Goal: Task Accomplishment & Management: Complete application form

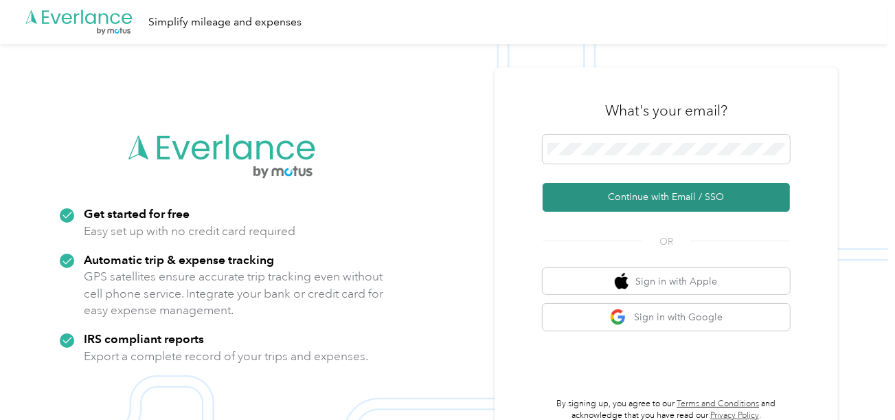
click at [599, 192] on button "Continue with Email / SSO" at bounding box center [665, 197] width 247 height 29
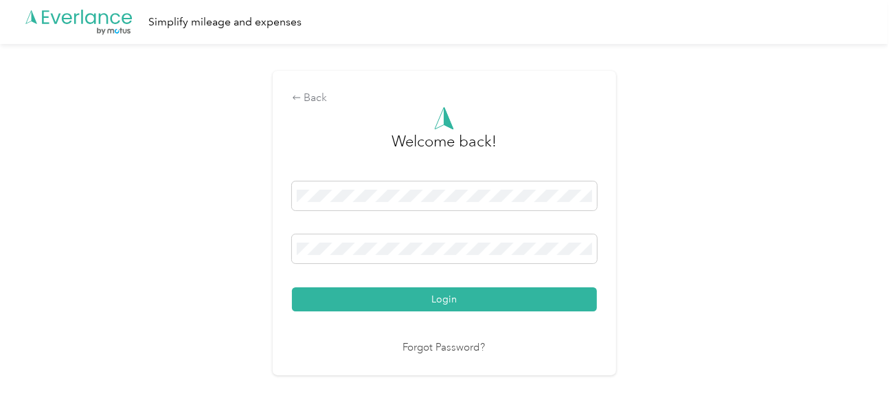
click at [482, 290] on button "Login" at bounding box center [444, 299] width 305 height 24
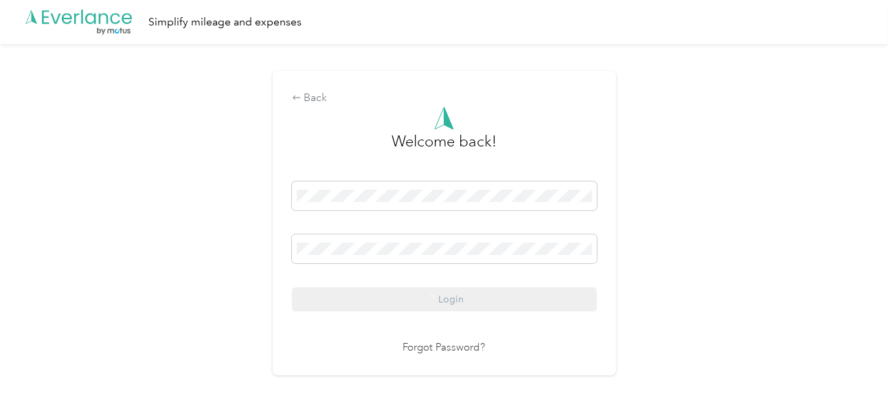
click at [747, 255] on div "Back Welcome back! Login Forgot Password?" at bounding box center [444, 228] width 888 height 369
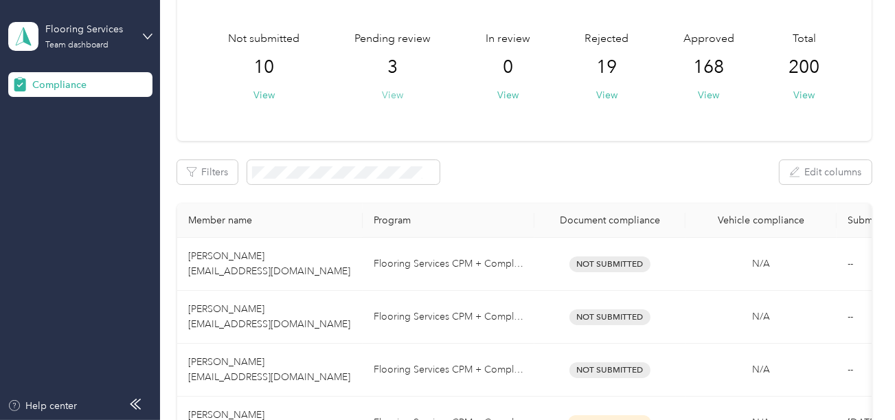
drag, startPoint x: 399, startPoint y: 88, endPoint x: 396, endPoint y: 96, distance: 8.7
click at [399, 88] on button "View" at bounding box center [392, 95] width 21 height 14
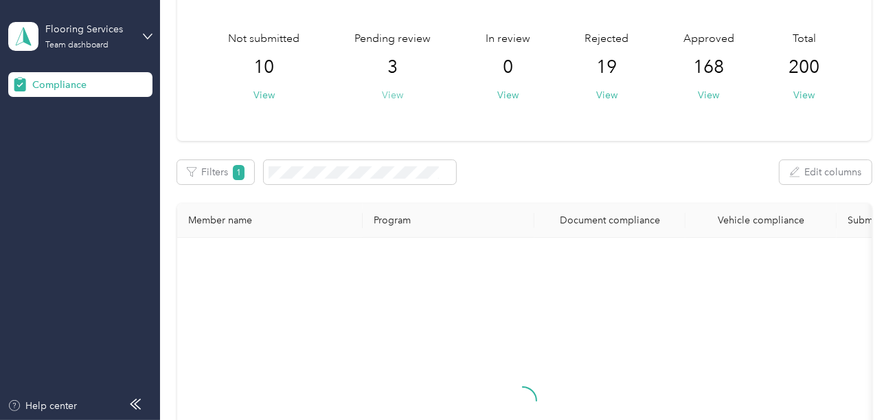
click at [396, 96] on button "View" at bounding box center [392, 95] width 21 height 14
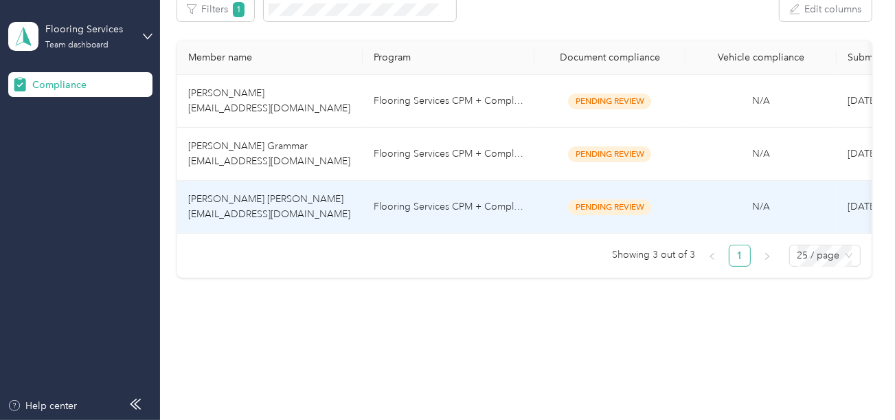
scroll to position [239, 0]
click at [417, 195] on td "Flooring Services CPM + Compliance" at bounding box center [449, 207] width 172 height 53
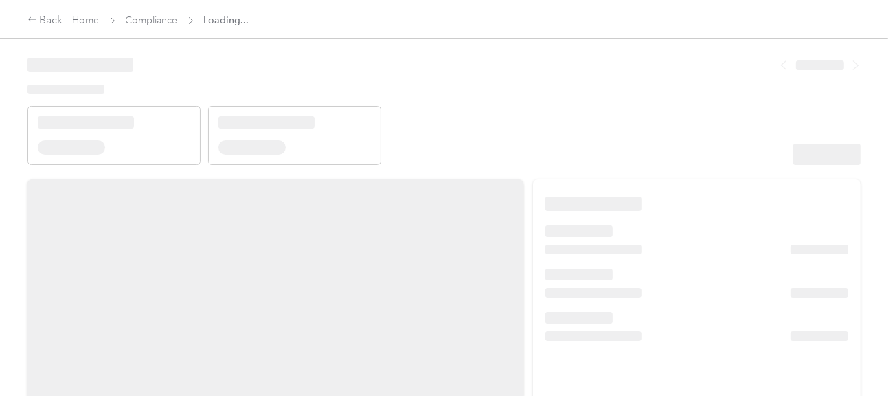
click at [564, 145] on header at bounding box center [443, 106] width 833 height 117
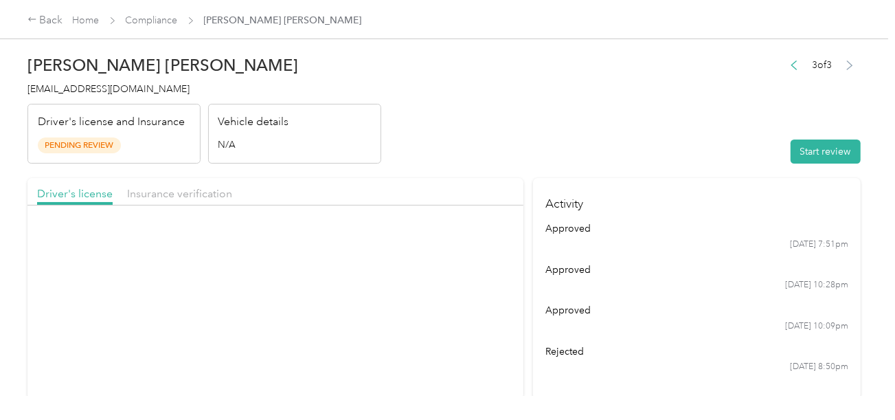
click at [607, 152] on header "[PERSON_NAME] [PERSON_NAME] [EMAIL_ADDRESS][DOMAIN_NAME] Driver's license and I…" at bounding box center [443, 105] width 833 height 115
click at [806, 146] on button "Start review" at bounding box center [825, 151] width 70 height 24
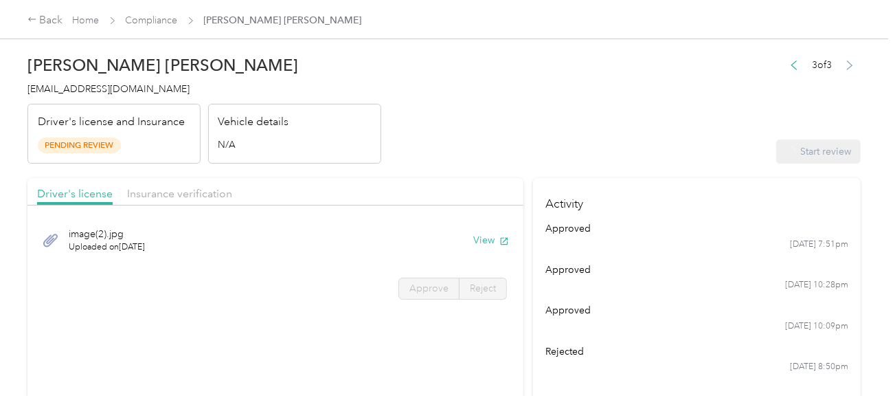
click at [593, 106] on header "[PERSON_NAME] [PERSON_NAME] [EMAIL_ADDRESS][DOMAIN_NAME] Driver's license and I…" at bounding box center [443, 105] width 833 height 115
click at [472, 234] on button "View" at bounding box center [470, 240] width 36 height 14
drag, startPoint x: 404, startPoint y: 287, endPoint x: 428, endPoint y: 284, distance: 24.3
click at [406, 286] on label "Approve" at bounding box center [428, 288] width 61 height 22
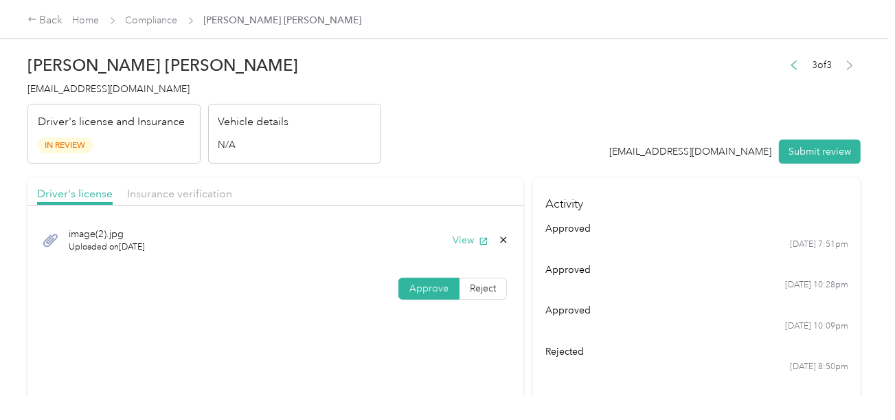
click at [428, 284] on span "Approve" at bounding box center [428, 288] width 39 height 12
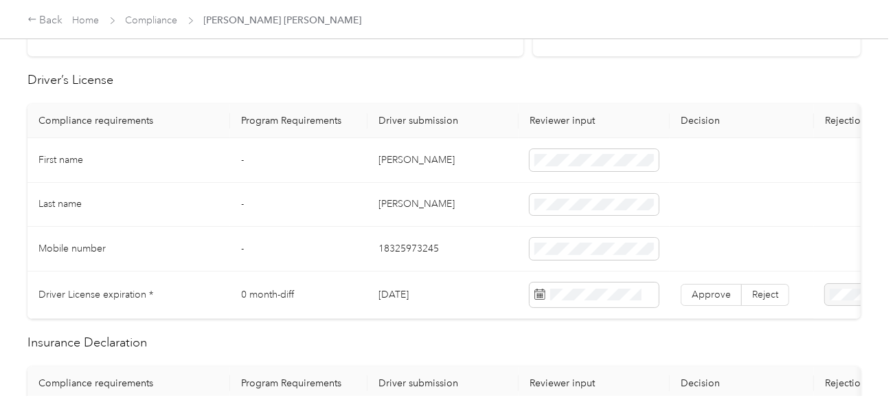
click at [403, 160] on td "[PERSON_NAME]" at bounding box center [442, 160] width 151 height 45
copy td "[PERSON_NAME]"
drag, startPoint x: 376, startPoint y: 155, endPoint x: 531, endPoint y: 160, distance: 155.2
click at [455, 157] on td "[PERSON_NAME]" at bounding box center [442, 160] width 151 height 45
click at [404, 204] on td "[PERSON_NAME]" at bounding box center [442, 205] width 151 height 45
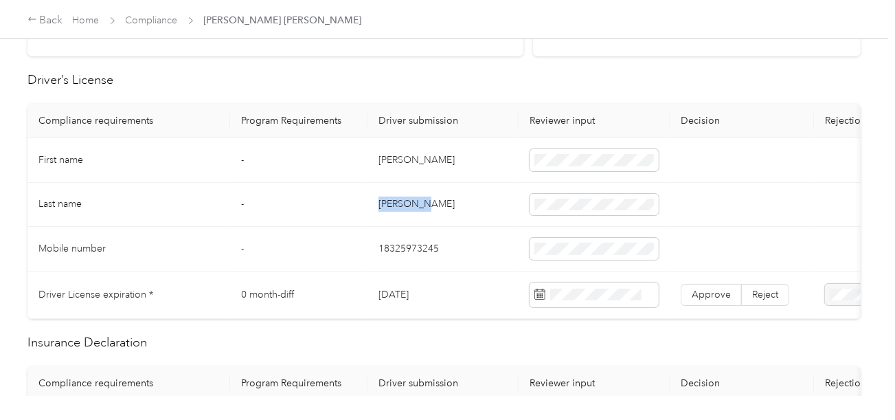
click at [404, 204] on td "[PERSON_NAME]" at bounding box center [442, 205] width 151 height 45
copy td "[PERSON_NAME]"
drag, startPoint x: 470, startPoint y: 223, endPoint x: 532, endPoint y: 235, distance: 62.9
click at [470, 224] on tbody "First name - [PERSON_NAME] Last name - [PERSON_NAME] Mobile number - [DRIVERS_L…" at bounding box center [511, 228] width 968 height 181
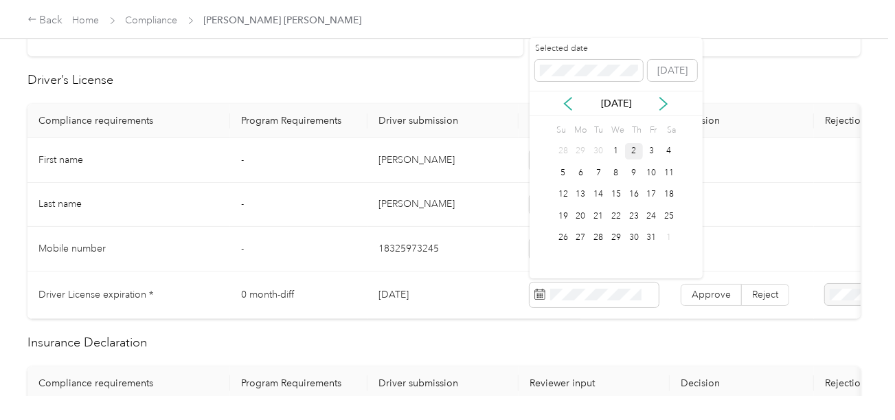
click at [551, 56] on div "Selected date" at bounding box center [589, 62] width 108 height 38
drag, startPoint x: 599, startPoint y: 214, endPoint x: 678, endPoint y: 282, distance: 104.7
click at [599, 215] on div "24" at bounding box center [598, 215] width 18 height 17
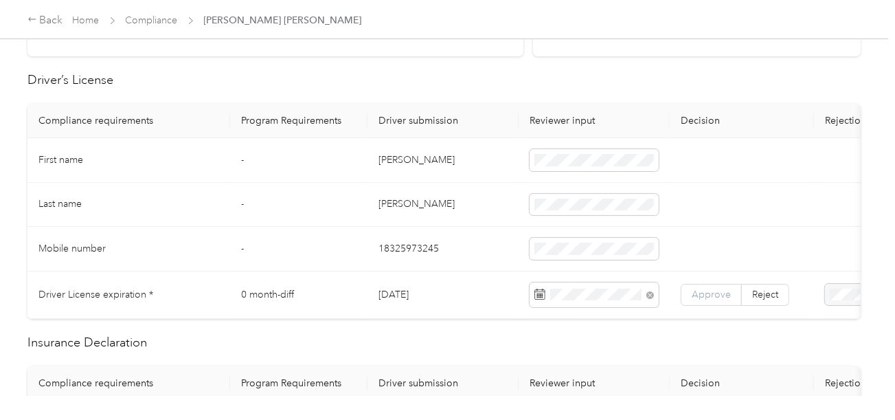
click at [698, 288] on span "Approve" at bounding box center [710, 294] width 39 height 12
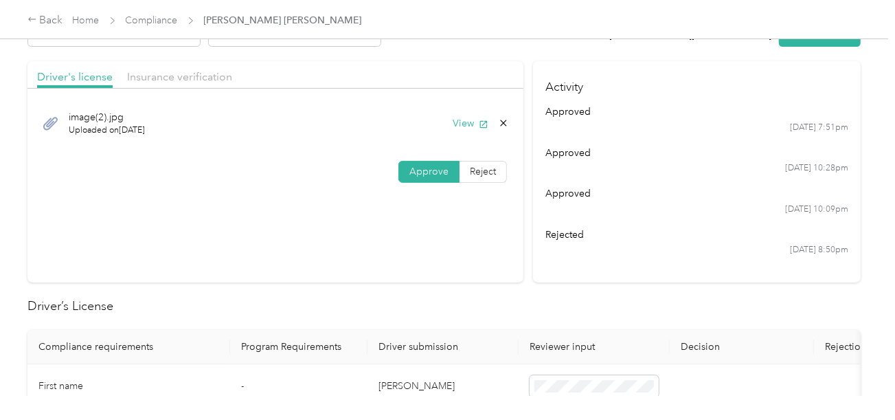
scroll to position [0, 0]
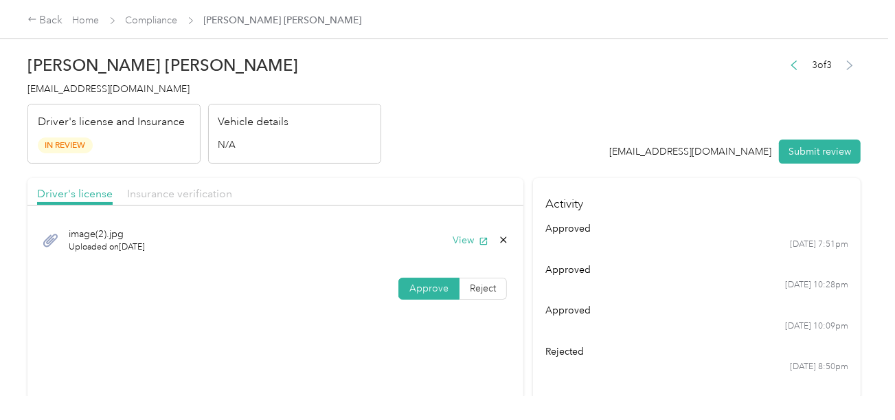
click at [183, 189] on span "Insurance verification" at bounding box center [179, 193] width 105 height 13
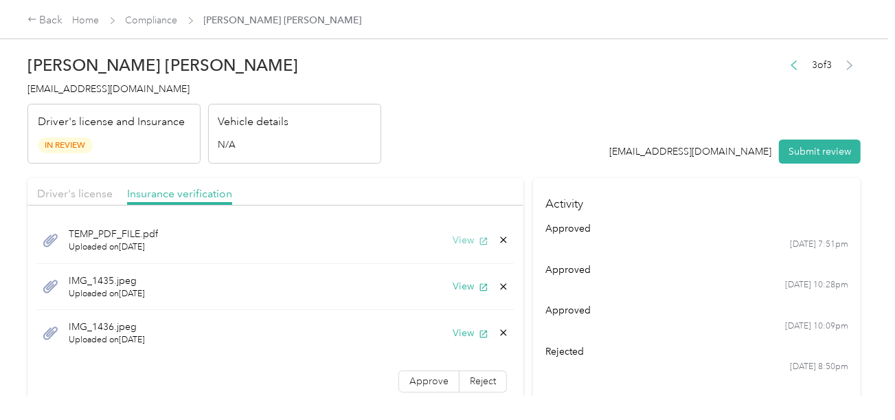
click at [459, 244] on button "View" at bounding box center [470, 240] width 36 height 14
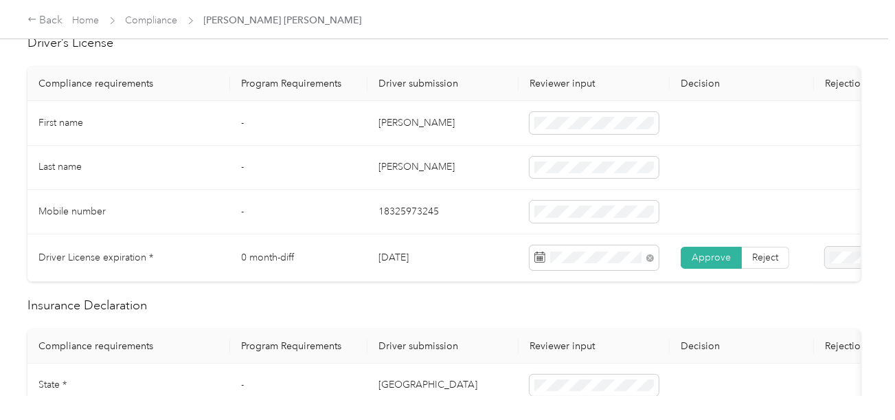
scroll to position [549, 0]
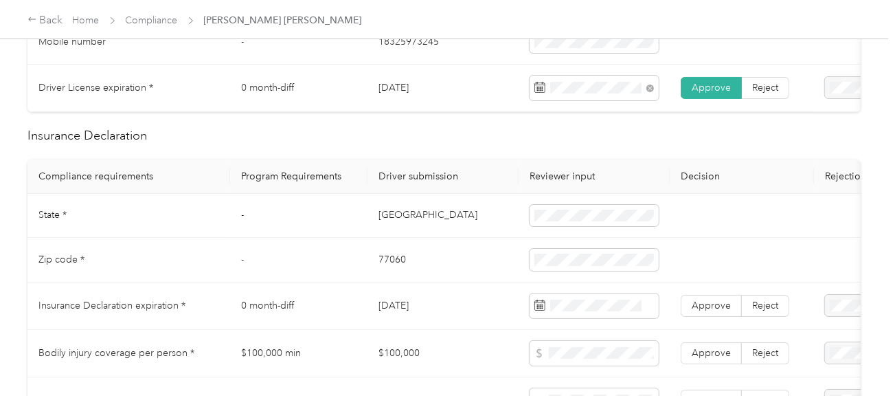
click at [382, 222] on td "[GEOGRAPHIC_DATA]" at bounding box center [442, 216] width 151 height 45
copy td "[GEOGRAPHIC_DATA]"
click at [393, 264] on td "77060" at bounding box center [442, 260] width 151 height 45
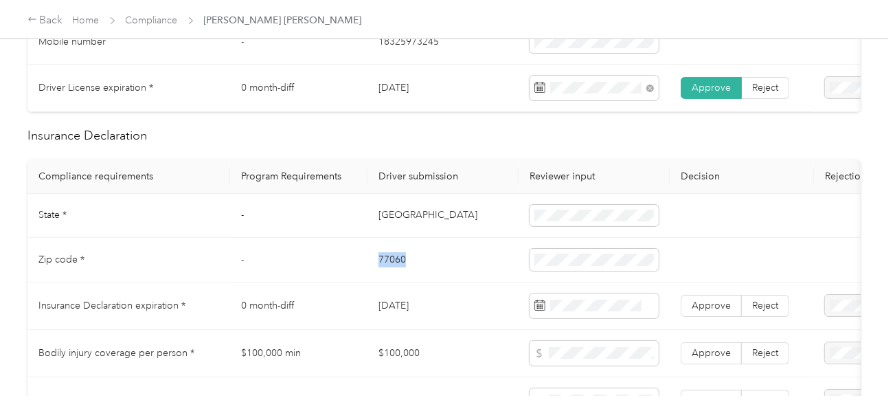
click at [393, 264] on td "77060" at bounding box center [442, 260] width 151 height 45
copy td "77060"
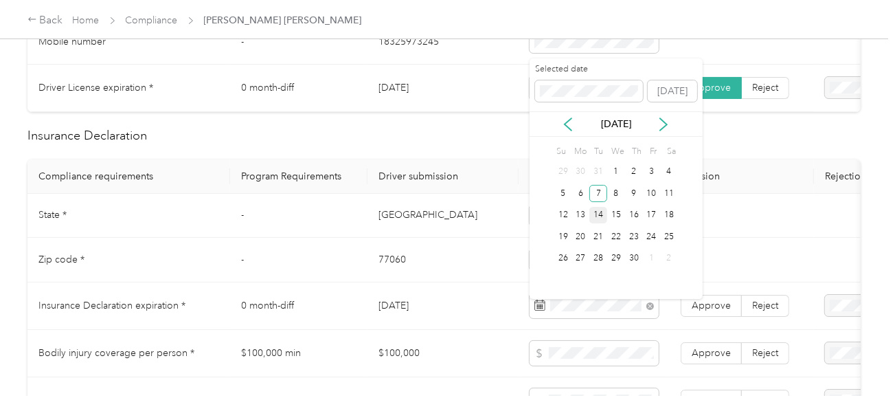
drag, startPoint x: 597, startPoint y: 191, endPoint x: 606, endPoint y: 207, distance: 19.1
click at [597, 191] on div "7" at bounding box center [598, 193] width 18 height 17
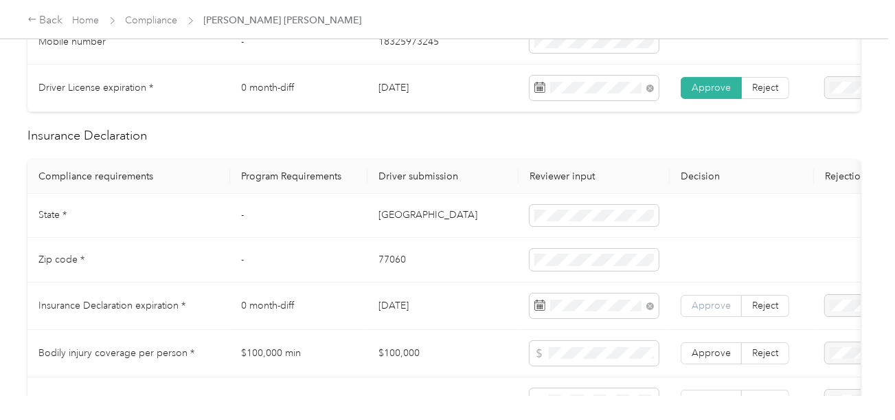
click at [702, 311] on span "Approve" at bounding box center [710, 305] width 39 height 12
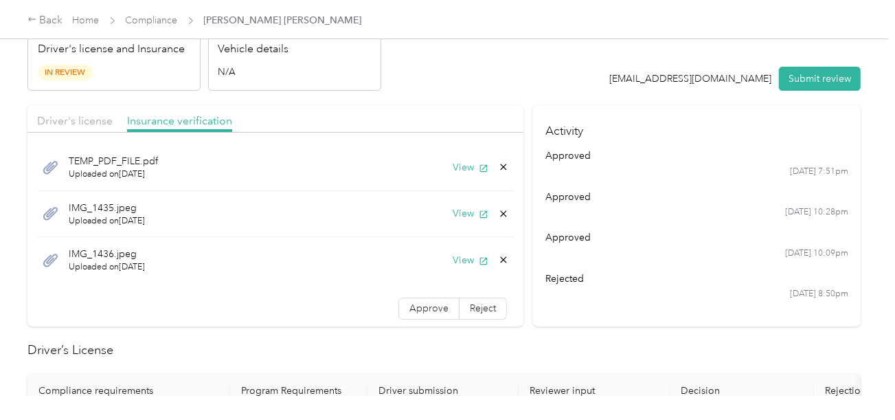
scroll to position [0, 0]
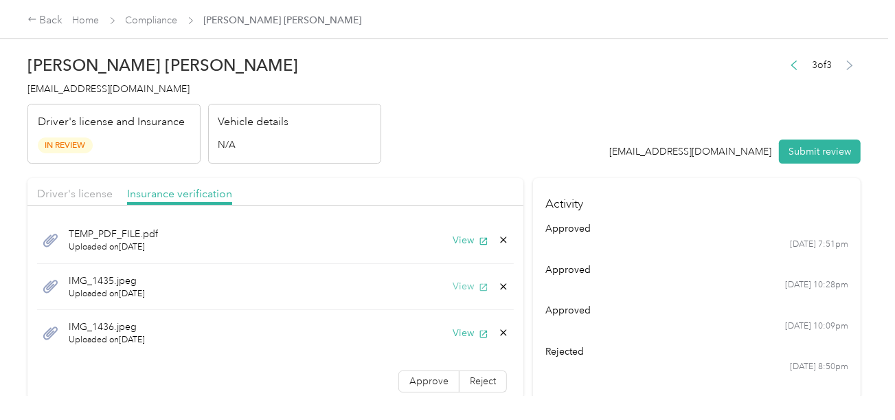
click at [452, 287] on button "View" at bounding box center [470, 286] width 36 height 14
click at [452, 331] on button "View" at bounding box center [470, 332] width 36 height 14
click at [498, 328] on icon at bounding box center [503, 332] width 11 height 11
click at [463, 335] on button "Yes" at bounding box center [457, 341] width 27 height 22
click at [428, 335] on span "Approve" at bounding box center [428, 334] width 39 height 12
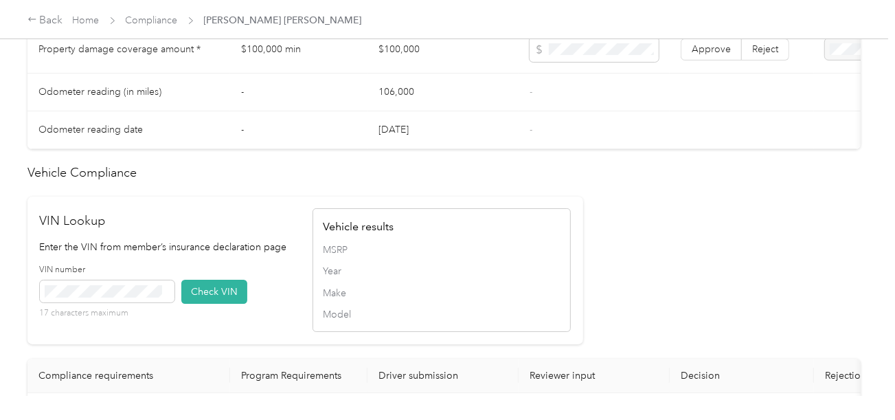
scroll to position [1030, 0]
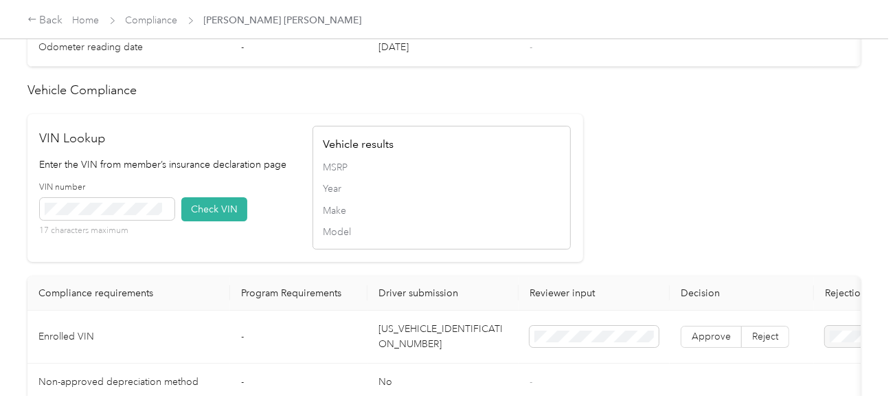
click at [421, 341] on td "[US_VEHICLE_IDENTIFICATION_NUMBER]" at bounding box center [442, 336] width 151 height 53
copy td "[US_VEHICLE_IDENTIFICATION_NUMBER]"
click at [153, 218] on span at bounding box center [107, 209] width 135 height 22
click at [218, 221] on button "Check VIN" at bounding box center [214, 209] width 66 height 24
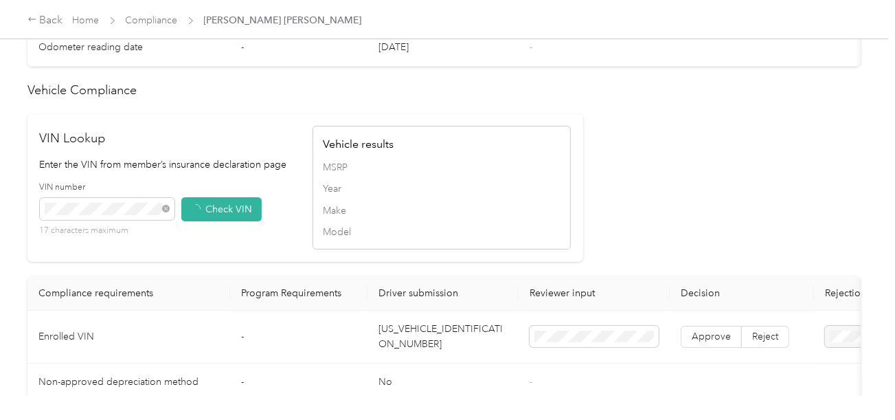
drag, startPoint x: 518, startPoint y: 227, endPoint x: 711, endPoint y: 330, distance: 217.8
click at [522, 218] on span "Make" at bounding box center [442, 210] width 238 height 14
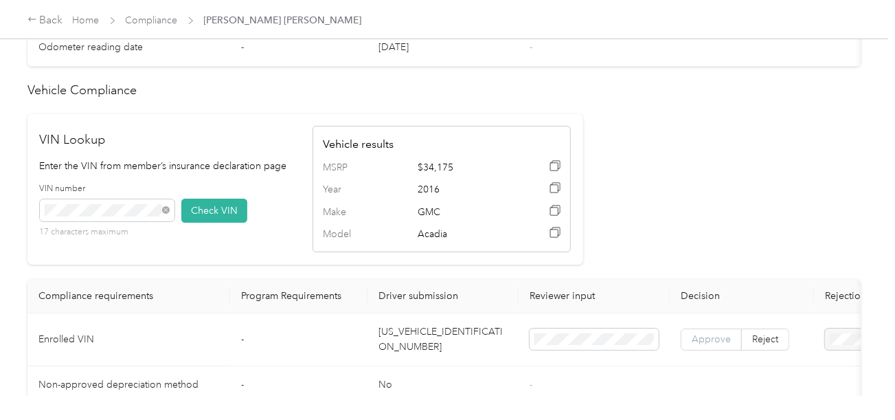
click at [707, 343] on span "Approve" at bounding box center [710, 339] width 39 height 12
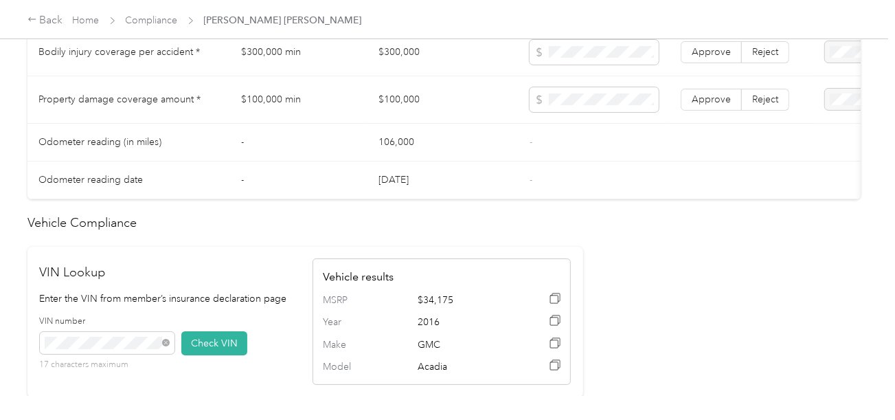
scroll to position [755, 0]
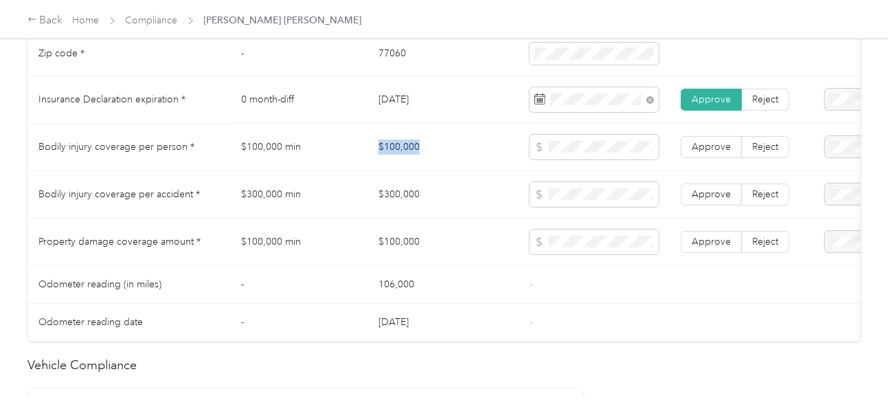
copy td "$100,000"
drag, startPoint x: 371, startPoint y: 153, endPoint x: 547, endPoint y: 152, distance: 175.8
click at [453, 152] on td "$100,000" at bounding box center [442, 147] width 151 height 47
copy td "$300,000"
drag, startPoint x: 376, startPoint y: 188, endPoint x: 524, endPoint y: 194, distance: 148.4
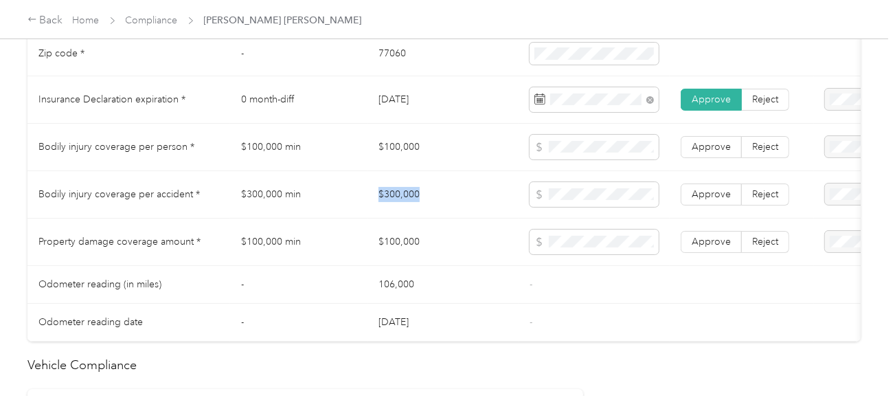
click at [466, 193] on td "$300,000" at bounding box center [442, 194] width 151 height 47
click at [579, 195] on span at bounding box center [593, 194] width 129 height 25
copy tr "$100,000"
drag, startPoint x: 362, startPoint y: 241, endPoint x: 493, endPoint y: 249, distance: 131.4
click at [470, 246] on tr "Property damage coverage amount * $100,000 min $100,000 Approve Reject" at bounding box center [511, 241] width 968 height 47
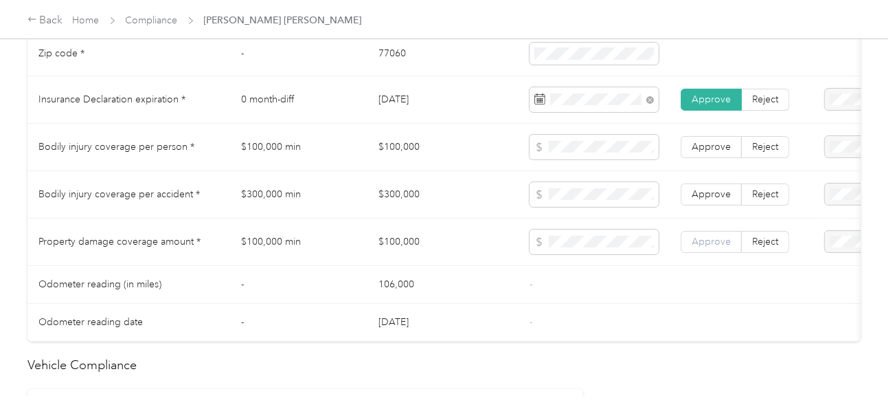
drag, startPoint x: 589, startPoint y: 274, endPoint x: 703, endPoint y: 247, distance: 117.1
click at [601, 271] on td "-" at bounding box center [593, 285] width 151 height 38
click at [703, 247] on span "Approve" at bounding box center [710, 242] width 39 height 12
click at [700, 198] on span "Approve" at bounding box center [710, 194] width 39 height 12
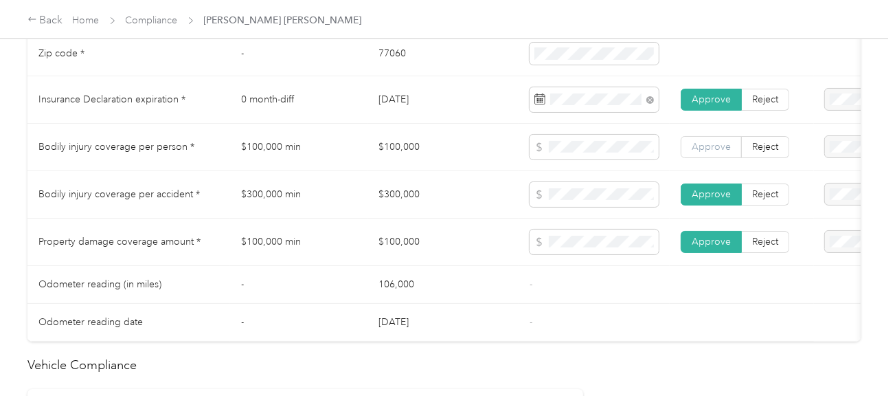
click at [704, 158] on label "Approve" at bounding box center [710, 147] width 61 height 22
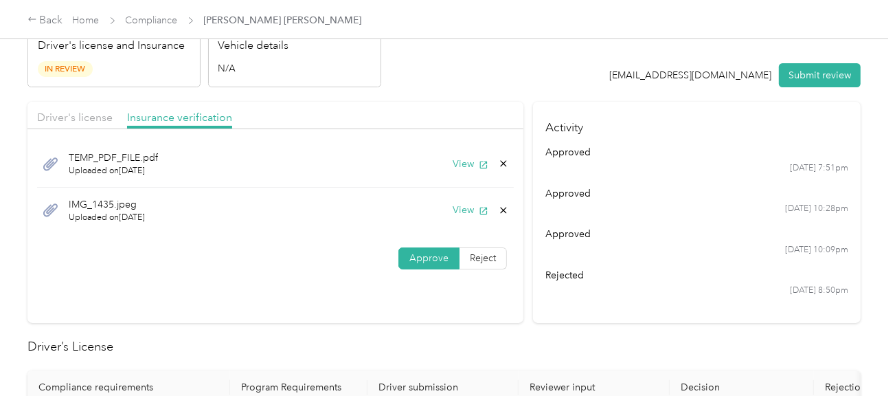
scroll to position [0, 0]
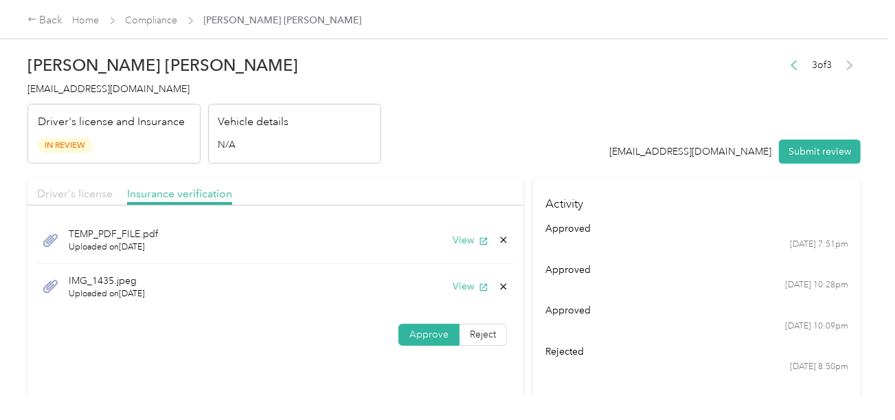
drag, startPoint x: 163, startPoint y: 206, endPoint x: 104, endPoint y: 194, distance: 60.2
click at [154, 205] on div at bounding box center [275, 209] width 496 height 8
click at [97, 194] on span "Driver's license" at bounding box center [75, 193] width 76 height 13
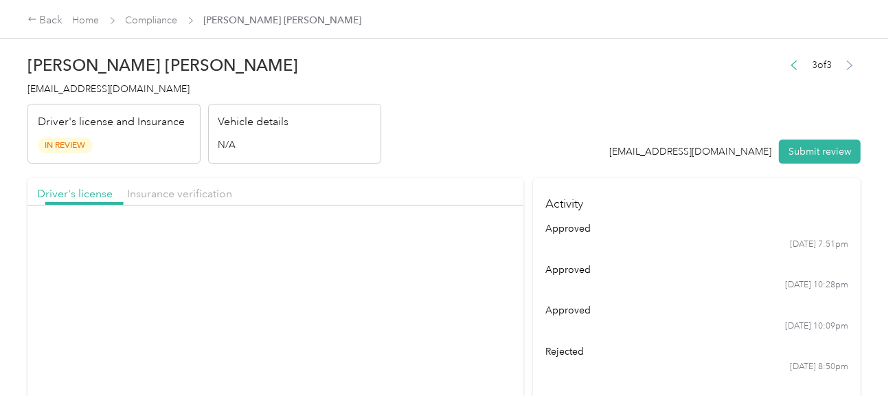
click at [429, 153] on header "[PERSON_NAME] [PERSON_NAME] [EMAIL_ADDRESS][DOMAIN_NAME] Driver's license and I…" at bounding box center [443, 105] width 833 height 115
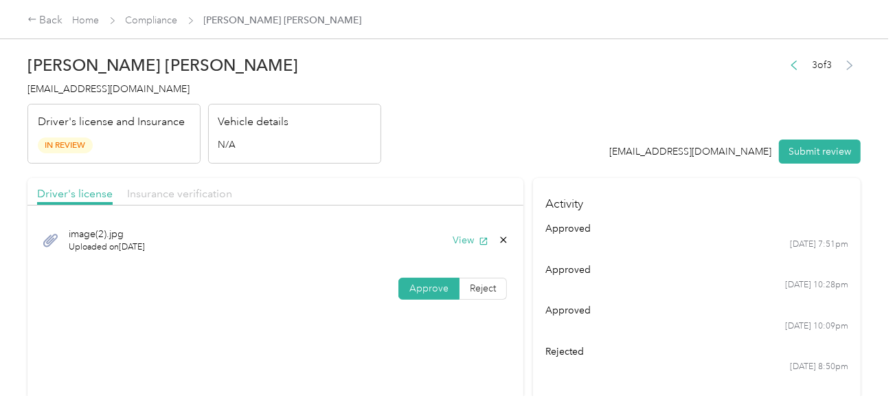
click at [219, 192] on span "Insurance verification" at bounding box center [179, 193] width 105 height 13
click at [501, 137] on header "[PERSON_NAME] [PERSON_NAME] [EMAIL_ADDRESS][DOMAIN_NAME] Driver's license and I…" at bounding box center [443, 105] width 833 height 115
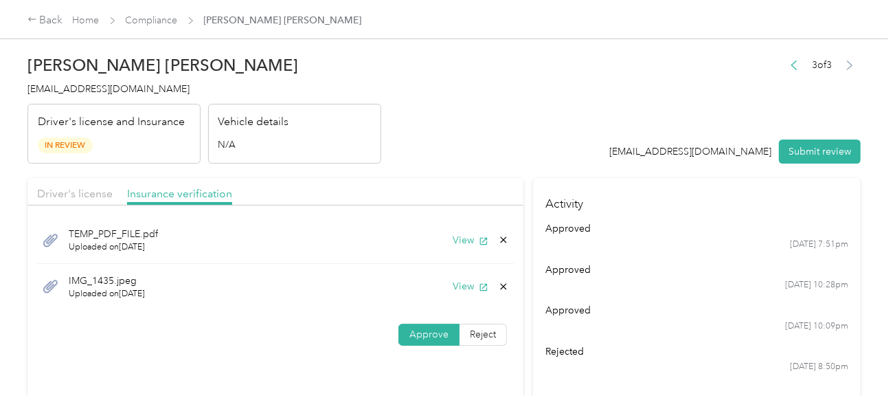
click at [629, 162] on div "[EMAIL_ADDRESS][DOMAIN_NAME] Submit review" at bounding box center [735, 151] width 251 height 24
click at [823, 159] on button "Submit review" at bounding box center [820, 151] width 82 height 24
click at [515, 145] on header "[PERSON_NAME] [PERSON_NAME] [EMAIL_ADDRESS][DOMAIN_NAME] Driver's license and I…" at bounding box center [443, 105] width 833 height 115
click at [101, 88] on span "[EMAIL_ADDRESS][DOMAIN_NAME]" at bounding box center [108, 89] width 162 height 12
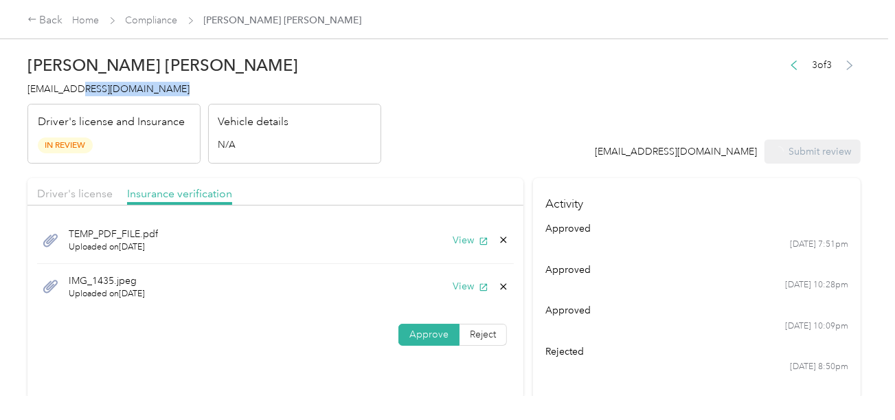
click at [101, 88] on span "[EMAIL_ADDRESS][DOMAIN_NAME]" at bounding box center [108, 89] width 162 height 12
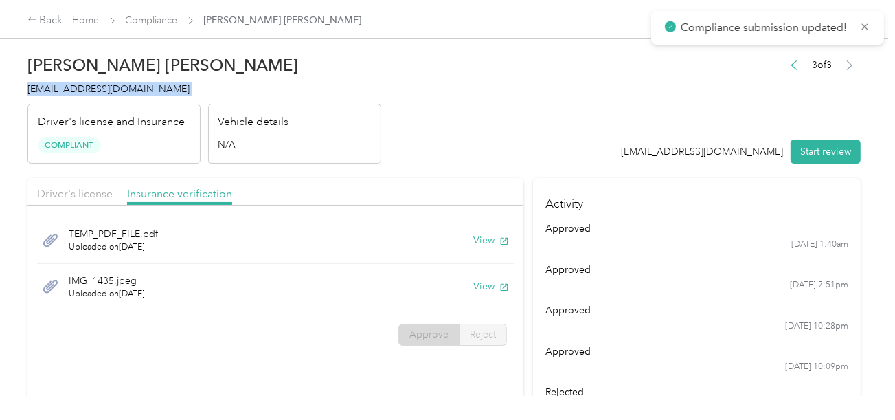
copy span "[EMAIL_ADDRESS][DOMAIN_NAME]"
click at [101, 88] on span "[EMAIL_ADDRESS][DOMAIN_NAME]" at bounding box center [108, 89] width 162 height 12
click at [488, 286] on button "View" at bounding box center [491, 286] width 36 height 14
click at [597, 115] on header "[PERSON_NAME] [PERSON_NAME] [EMAIL_ADDRESS][DOMAIN_NAME] Driver's license and I…" at bounding box center [443, 105] width 833 height 115
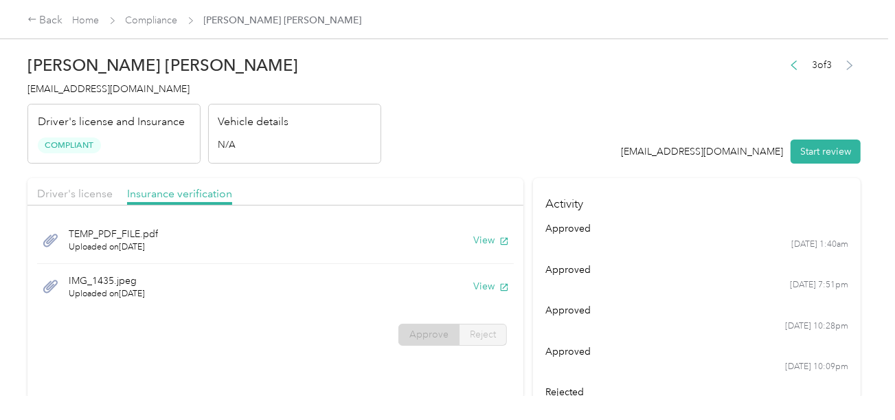
drag, startPoint x: 406, startPoint y: 170, endPoint x: 378, endPoint y: 133, distance: 46.0
click at [153, 22] on link "Compliance" at bounding box center [152, 20] width 52 height 12
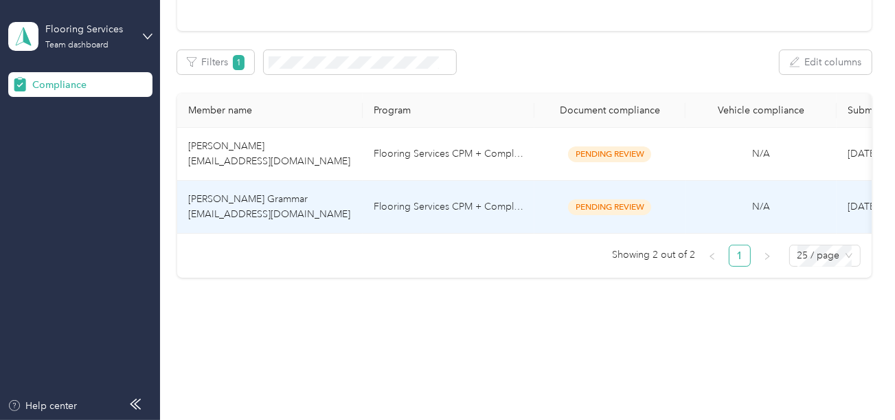
scroll to position [187, 0]
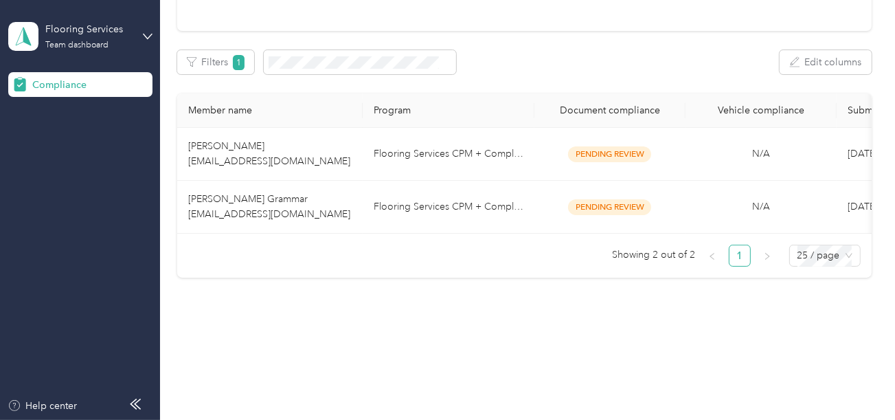
click at [468, 270] on div "Member name Program Document compliance Vehicle compliance Submission date Last…" at bounding box center [524, 185] width 694 height 184
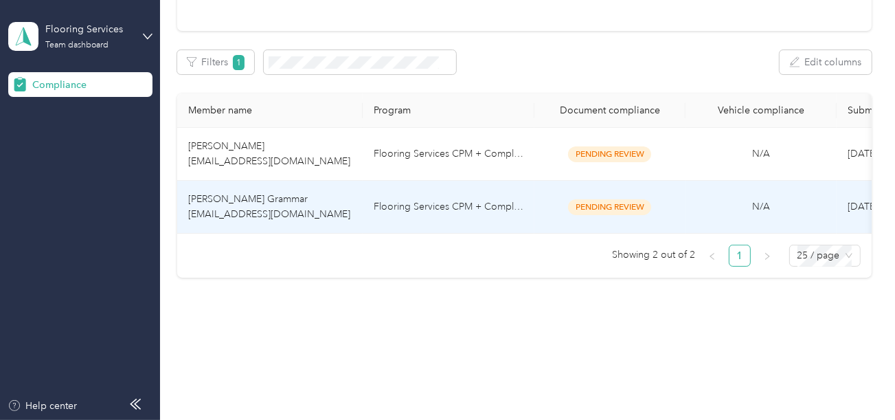
click at [479, 187] on td "Flooring Services CPM + Compliance" at bounding box center [449, 207] width 172 height 53
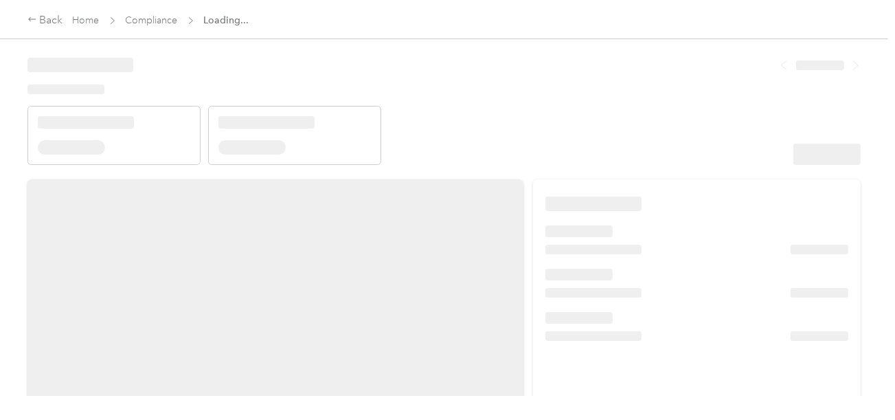
click at [586, 96] on header at bounding box center [443, 106] width 833 height 117
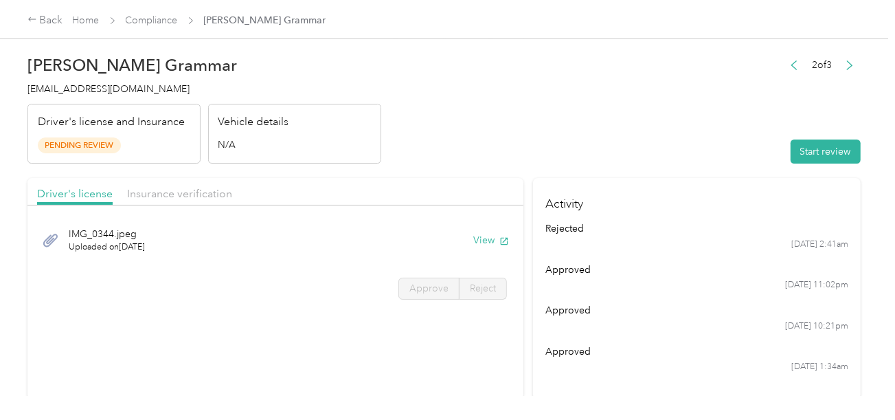
drag, startPoint x: 671, startPoint y: 146, endPoint x: 726, endPoint y: 146, distance: 55.6
click at [676, 146] on header "[PERSON_NAME] Grammar [EMAIL_ADDRESS][DOMAIN_NAME] Driver's license and Insuran…" at bounding box center [443, 105] width 833 height 115
click at [818, 145] on button "Start review" at bounding box center [825, 151] width 70 height 24
click at [581, 130] on header "[PERSON_NAME] Grammar [EMAIL_ADDRESS][DOMAIN_NAME] Driver's license and Insuran…" at bounding box center [443, 105] width 833 height 115
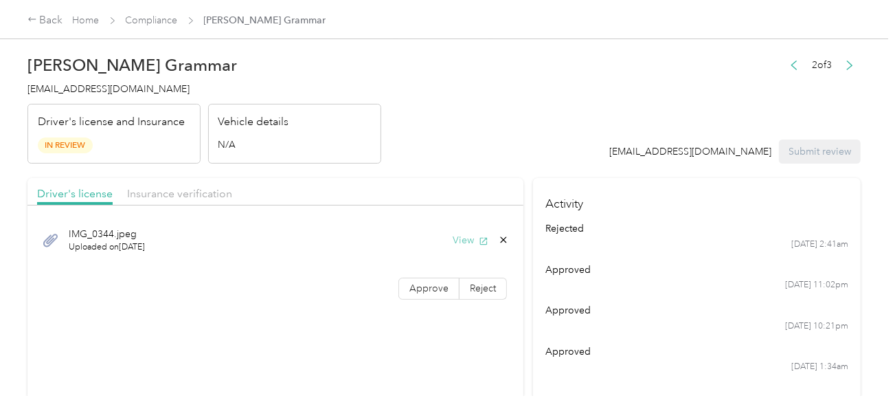
click at [479, 241] on icon "button" at bounding box center [484, 241] width 10 height 10
drag, startPoint x: 436, startPoint y: 289, endPoint x: 505, endPoint y: 287, distance: 68.7
click at [436, 289] on span "Approve" at bounding box center [428, 288] width 39 height 12
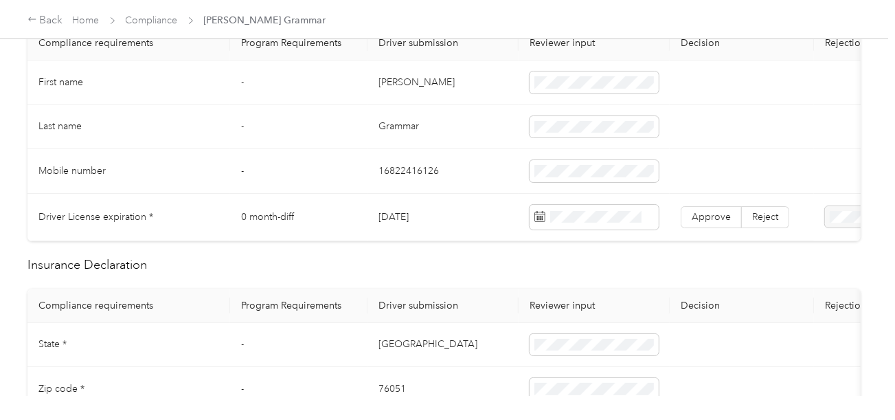
scroll to position [343, 0]
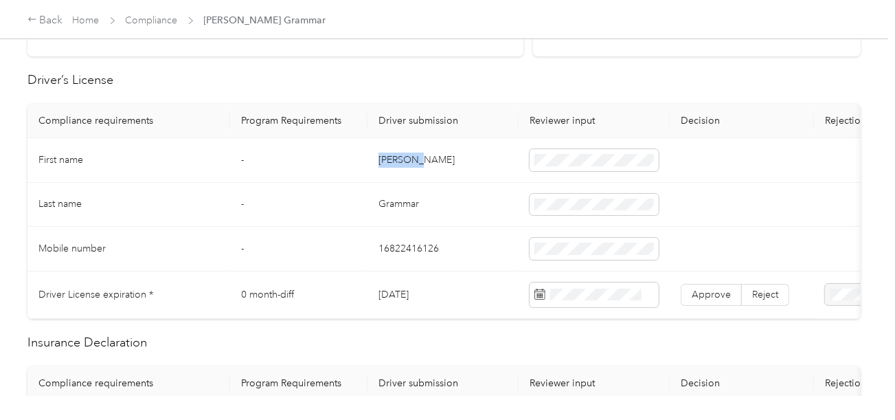
copy td "[PERSON_NAME]"
drag, startPoint x: 368, startPoint y: 159, endPoint x: 584, endPoint y: 164, distance: 216.3
click at [431, 161] on td "[PERSON_NAME]" at bounding box center [442, 160] width 151 height 45
click at [587, 164] on span at bounding box center [593, 160] width 129 height 22
click at [389, 200] on td "Grammar" at bounding box center [442, 205] width 151 height 45
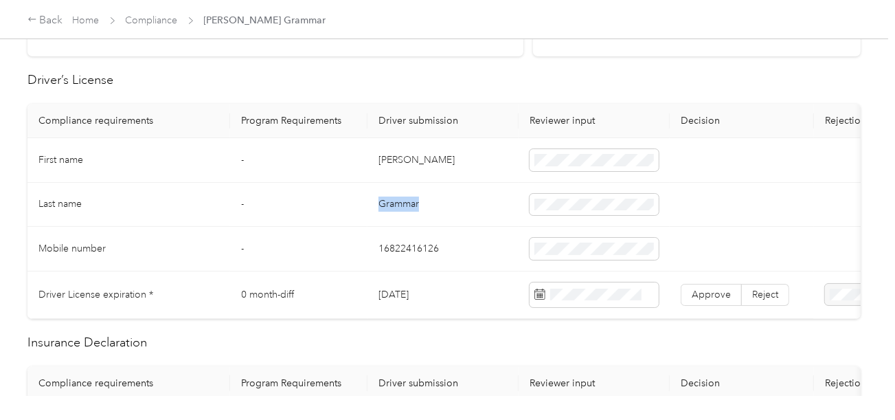
click at [389, 200] on td "Grammar" at bounding box center [442, 205] width 151 height 45
click at [601, 190] on td at bounding box center [593, 205] width 151 height 45
click at [463, 227] on td "16822416126" at bounding box center [442, 249] width 151 height 45
click at [494, 221] on td "Grammar" at bounding box center [442, 205] width 151 height 45
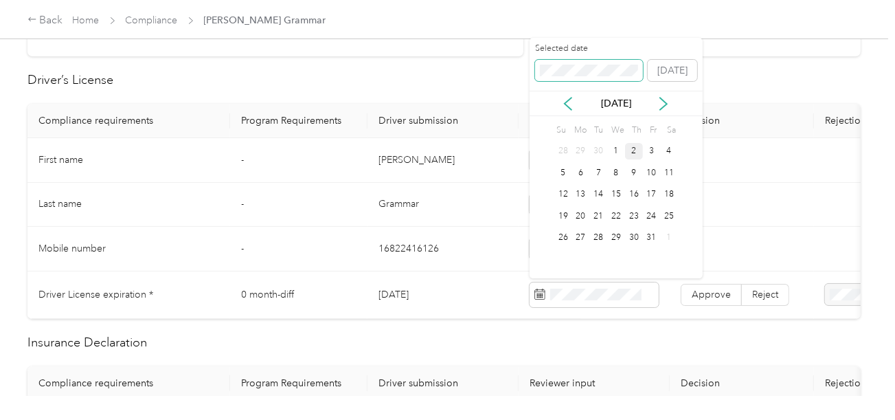
click at [560, 77] on span at bounding box center [589, 71] width 108 height 22
click at [666, 195] on div "17" at bounding box center [669, 194] width 18 height 17
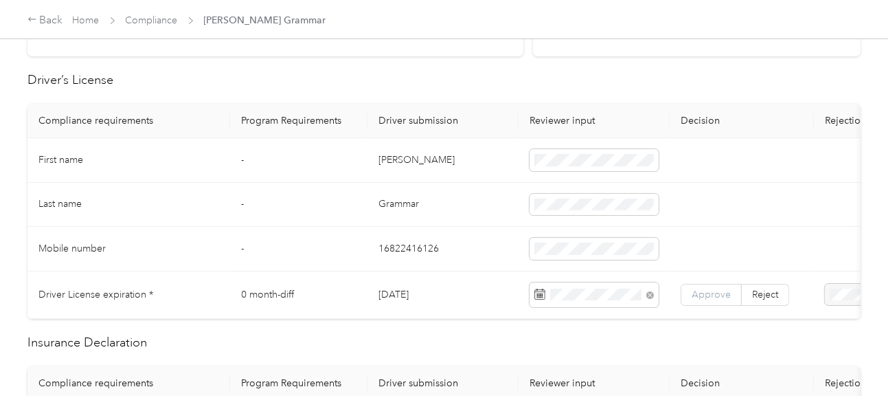
click at [702, 296] on span "Approve" at bounding box center [710, 294] width 39 height 12
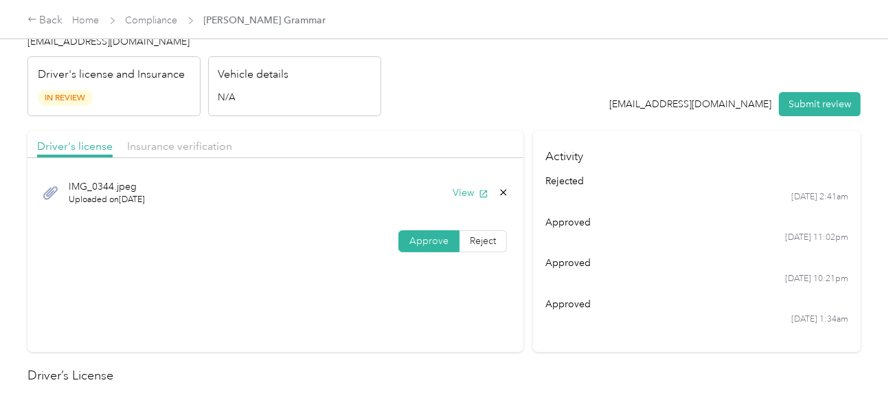
scroll to position [0, 0]
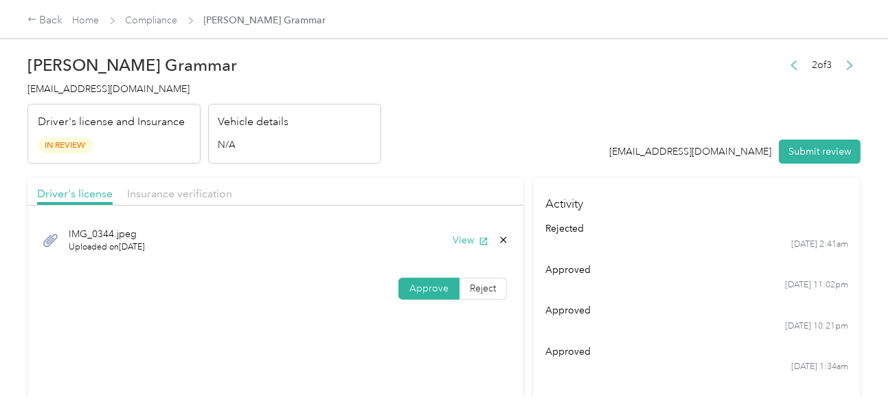
drag, startPoint x: 167, startPoint y: 183, endPoint x: 344, endPoint y: 165, distance: 178.0
click at [172, 181] on div "Driver's license Insurance verification" at bounding box center [275, 191] width 496 height 27
drag, startPoint x: 346, startPoint y: 164, endPoint x: 385, endPoint y: 205, distance: 55.9
click at [165, 191] on span "Insurance verification" at bounding box center [179, 193] width 105 height 13
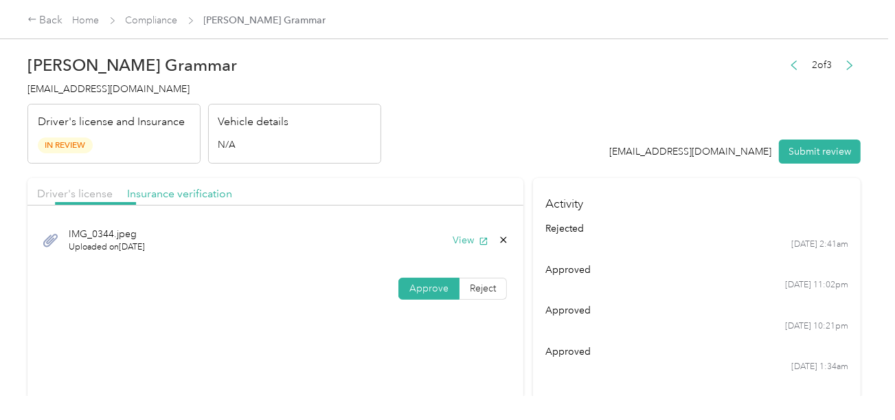
drag, startPoint x: 398, startPoint y: 152, endPoint x: 426, endPoint y: 203, distance: 57.8
click at [408, 160] on header "[PERSON_NAME] Grammar [EMAIL_ADDRESS][DOMAIN_NAME] Driver's license and Insuran…" at bounding box center [443, 105] width 833 height 115
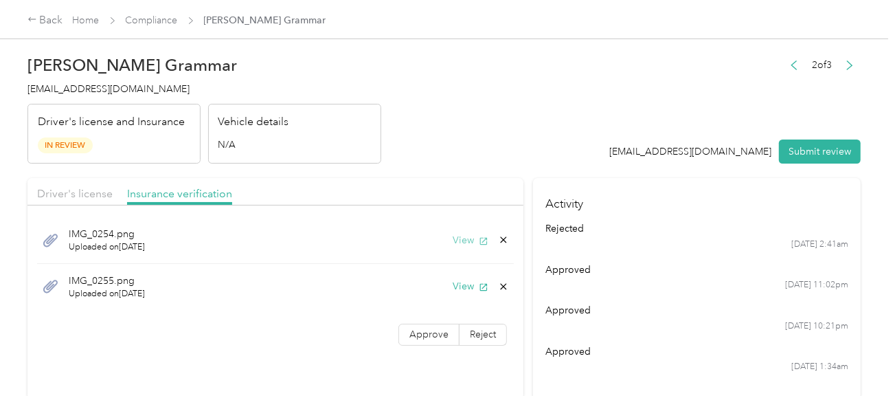
click at [469, 237] on button "View" at bounding box center [470, 240] width 36 height 14
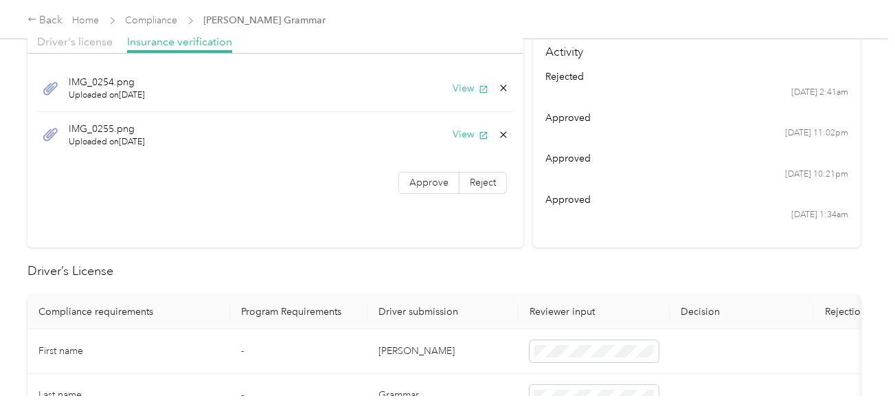
scroll to position [549, 0]
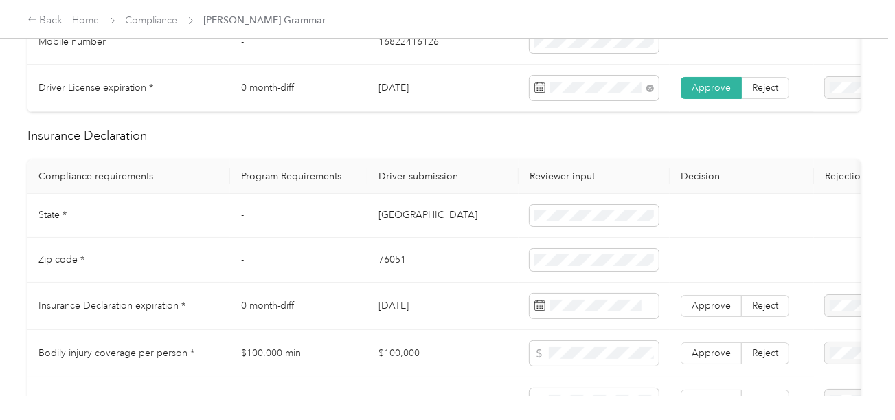
click at [369, 222] on tr "State * - [US_STATE]" at bounding box center [511, 216] width 968 height 45
drag, startPoint x: 396, startPoint y: 222, endPoint x: 413, endPoint y: 222, distance: 16.5
click at [411, 222] on td "[GEOGRAPHIC_DATA]" at bounding box center [442, 216] width 151 height 45
click at [390, 219] on td "[GEOGRAPHIC_DATA]" at bounding box center [442, 216] width 151 height 45
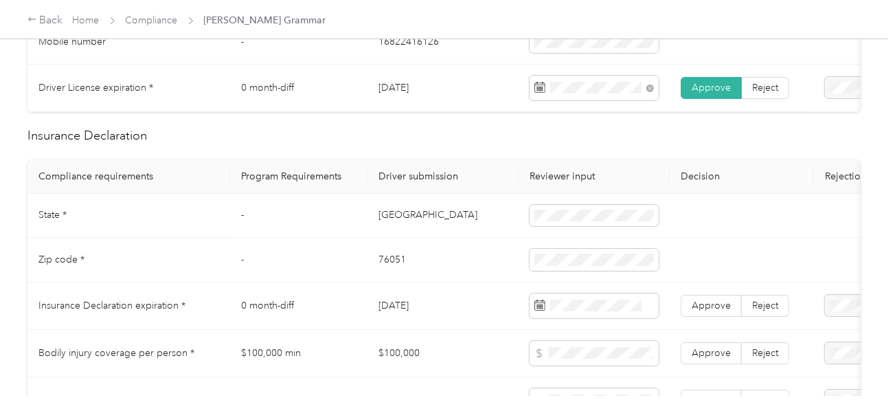
click at [385, 220] on td "[GEOGRAPHIC_DATA]" at bounding box center [442, 216] width 151 height 45
click at [580, 238] on td at bounding box center [593, 216] width 151 height 45
click at [391, 261] on td "76051" at bounding box center [442, 260] width 151 height 45
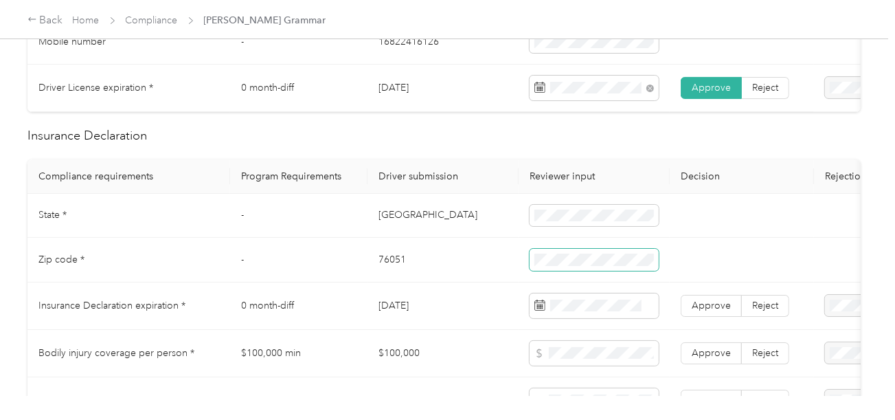
drag, startPoint x: 597, startPoint y: 275, endPoint x: 598, endPoint y: 284, distance: 8.3
click at [598, 271] on span at bounding box center [593, 260] width 129 height 22
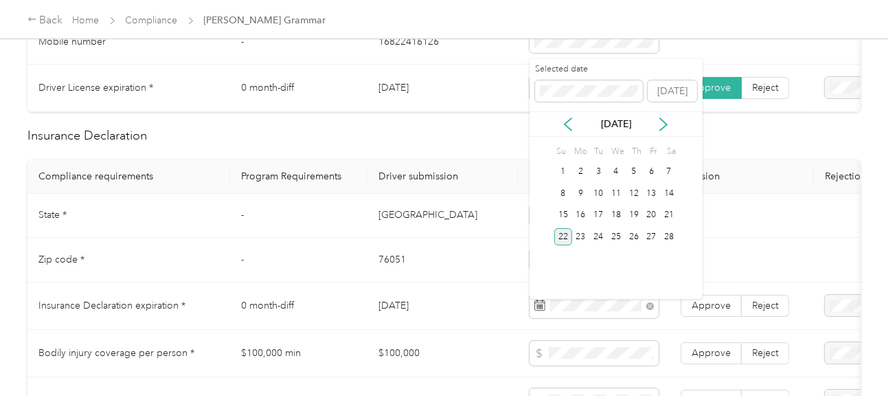
drag, startPoint x: 561, startPoint y: 235, endPoint x: 620, endPoint y: 273, distance: 70.1
click at [562, 235] on div "22" at bounding box center [563, 236] width 18 height 17
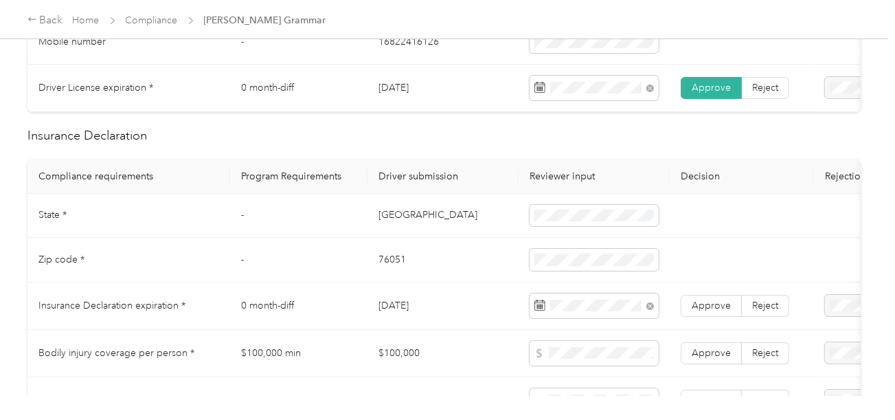
click at [672, 296] on td "Approve Reject" at bounding box center [741, 305] width 144 height 47
click at [685, 305] on label "Approve" at bounding box center [710, 306] width 61 height 22
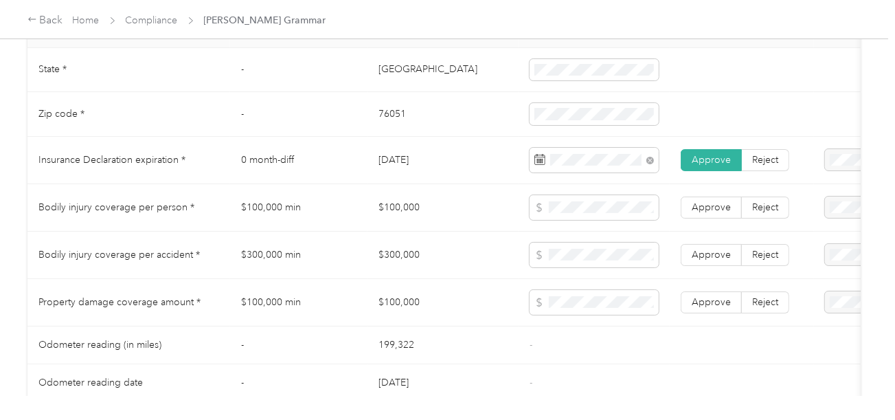
scroll to position [1099, 0]
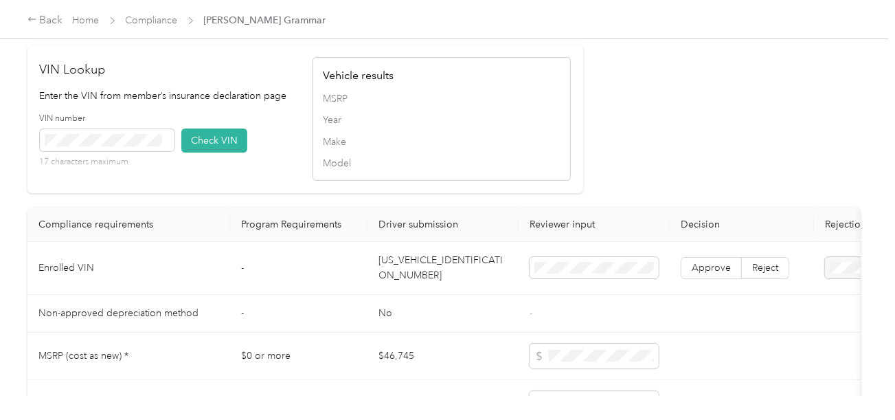
click at [423, 304] on td "No" at bounding box center [442, 314] width 151 height 38
click at [428, 273] on td "[US_VEHICLE_IDENTIFICATION_NUMBER]" at bounding box center [442, 268] width 151 height 53
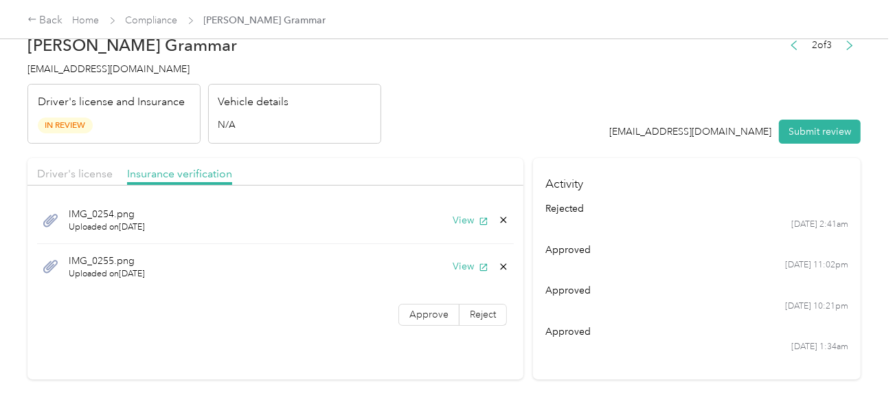
scroll to position [0, 0]
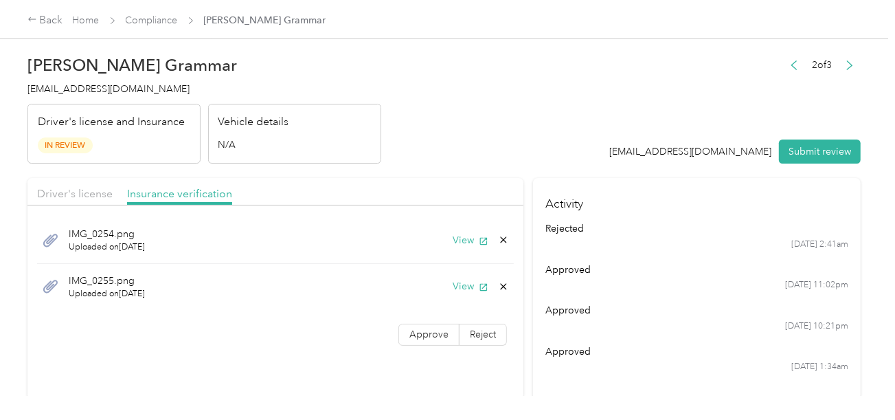
click at [464, 280] on button "View" at bounding box center [470, 286] width 36 height 14
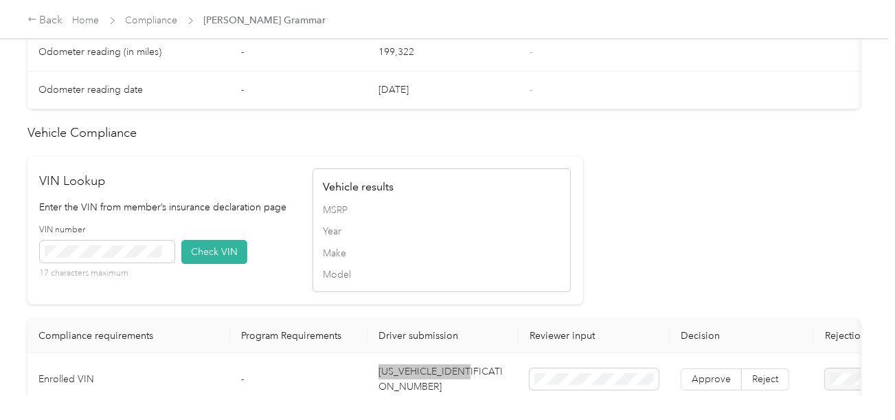
scroll to position [1167, 0]
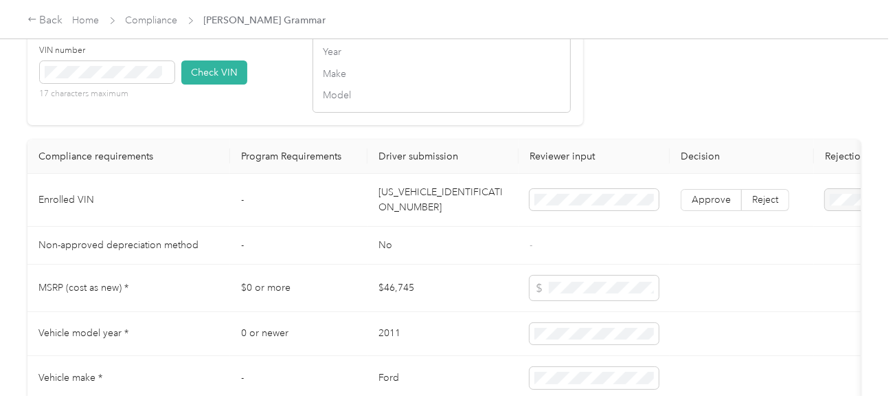
click at [110, 73] on div "VIN number 17 characters maximum" at bounding box center [107, 73] width 135 height 56
drag, startPoint x: 221, startPoint y: 96, endPoint x: 298, endPoint y: 109, distance: 78.0
click at [222, 84] on button "Check VIN" at bounding box center [214, 72] width 66 height 24
click at [707, 224] on td "Approve Reject" at bounding box center [741, 201] width 144 height 53
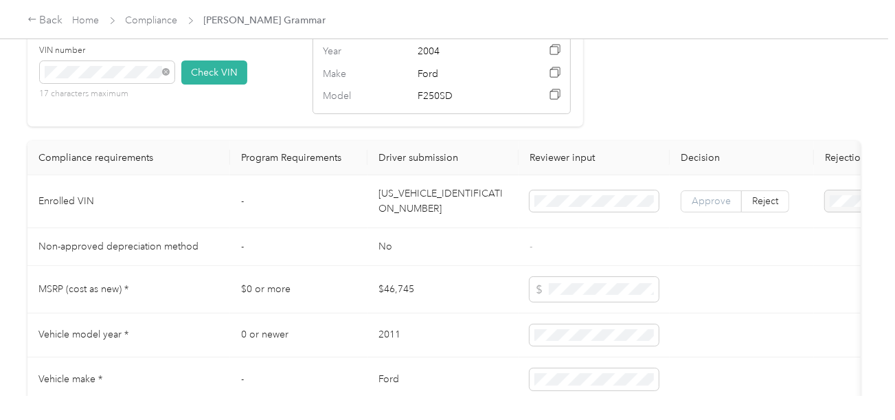
click at [712, 207] on span "Approve" at bounding box center [710, 201] width 39 height 12
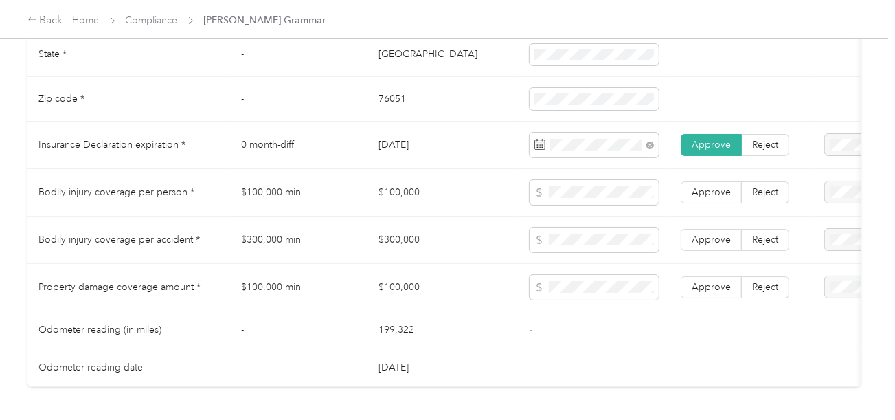
scroll to position [757, 0]
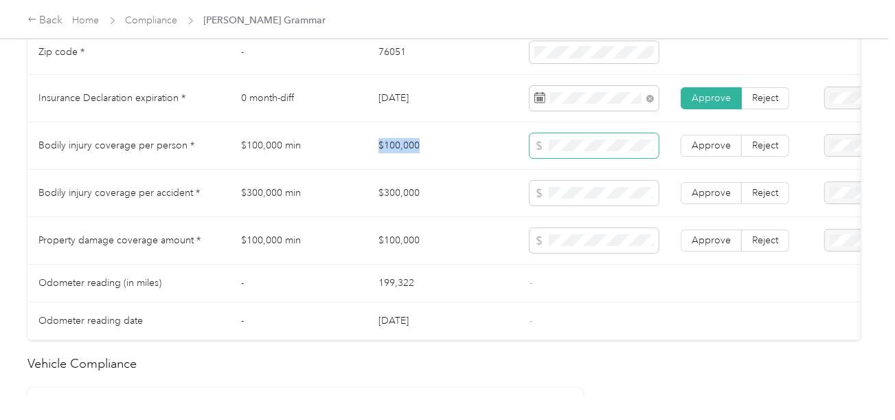
drag, startPoint x: 371, startPoint y: 149, endPoint x: 579, endPoint y: 159, distance: 207.6
click at [513, 156] on td "$100,000" at bounding box center [442, 145] width 151 height 47
click at [586, 158] on span at bounding box center [593, 145] width 129 height 25
drag, startPoint x: 369, startPoint y: 202, endPoint x: 435, endPoint y: 202, distance: 65.2
click at [426, 202] on td "$300,000" at bounding box center [442, 193] width 151 height 47
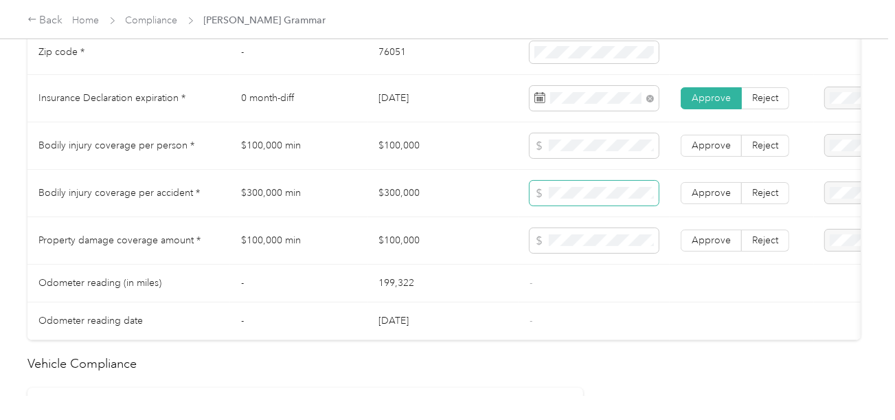
drag, startPoint x: 557, startPoint y: 209, endPoint x: 568, endPoint y: 209, distance: 11.0
click at [561, 205] on span at bounding box center [593, 193] width 129 height 25
drag, startPoint x: 374, startPoint y: 240, endPoint x: 524, endPoint y: 246, distance: 149.8
click at [447, 240] on td "$100,000" at bounding box center [442, 240] width 151 height 47
click at [714, 241] on span "Approve" at bounding box center [710, 240] width 39 height 12
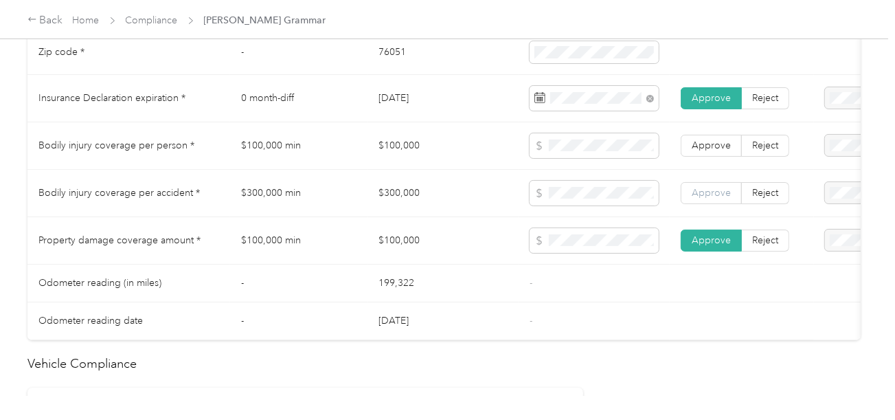
click at [714, 190] on label "Approve" at bounding box center [710, 193] width 61 height 22
drag, startPoint x: 714, startPoint y: 149, endPoint x: 672, endPoint y: 190, distance: 58.3
click at [714, 149] on span "Approve" at bounding box center [710, 145] width 39 height 12
click at [460, 264] on td "$100,000" at bounding box center [442, 240] width 151 height 47
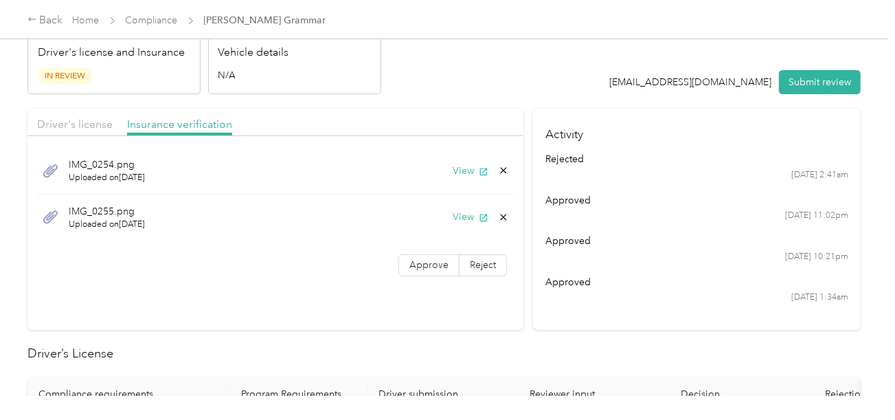
scroll to position [0, 0]
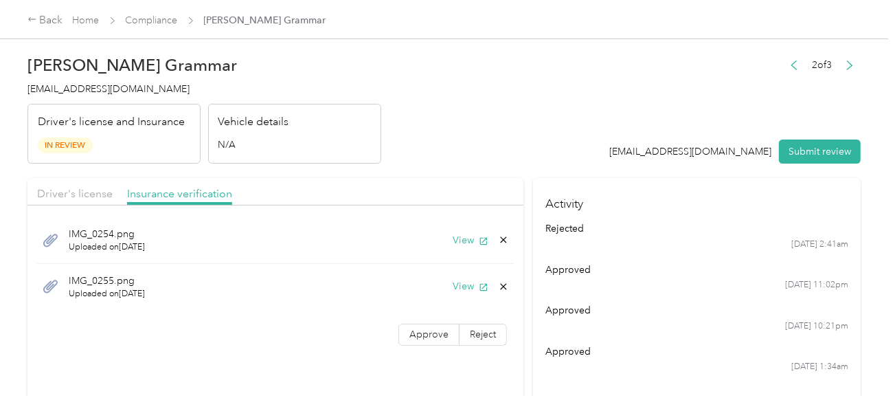
drag, startPoint x: 428, startPoint y: 311, endPoint x: 428, endPoint y: 318, distance: 6.9
click at [428, 312] on div "IMG_0254.png Uploaded on [DATE] View IMG_0255.png Uploaded on [DATE] View" at bounding box center [275, 263] width 496 height 102
click at [428, 319] on div "IMG_0254.png Uploaded on [DATE] View IMG_0255.png Uploaded on [DATE] View Appro…" at bounding box center [275, 283] width 496 height 143
drag, startPoint x: 431, startPoint y: 327, endPoint x: 452, endPoint y: 178, distance: 150.5
click at [432, 328] on span "Approve" at bounding box center [428, 334] width 39 height 12
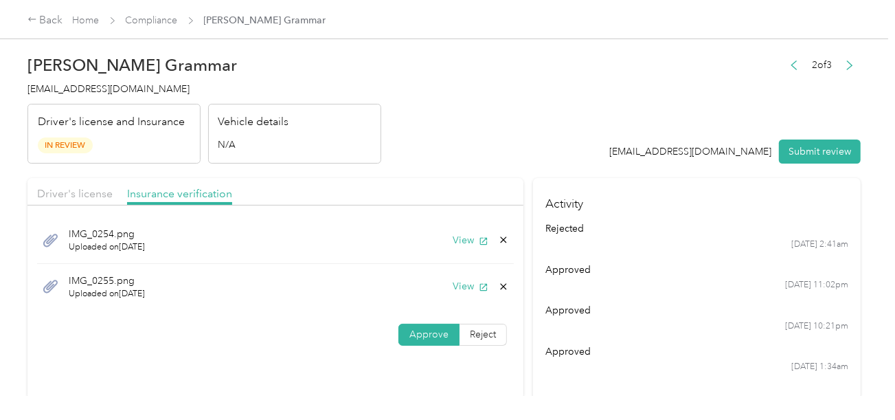
click at [464, 154] on header "[PERSON_NAME] Grammar [EMAIL_ADDRESS][DOMAIN_NAME] Driver's license and Insuran…" at bounding box center [443, 105] width 833 height 115
click at [470, 233] on button "View" at bounding box center [470, 240] width 36 height 14
click at [87, 181] on div "Driver's license Insurance verification" at bounding box center [275, 191] width 496 height 27
click at [94, 196] on span "Driver's license" at bounding box center [75, 193] width 76 height 13
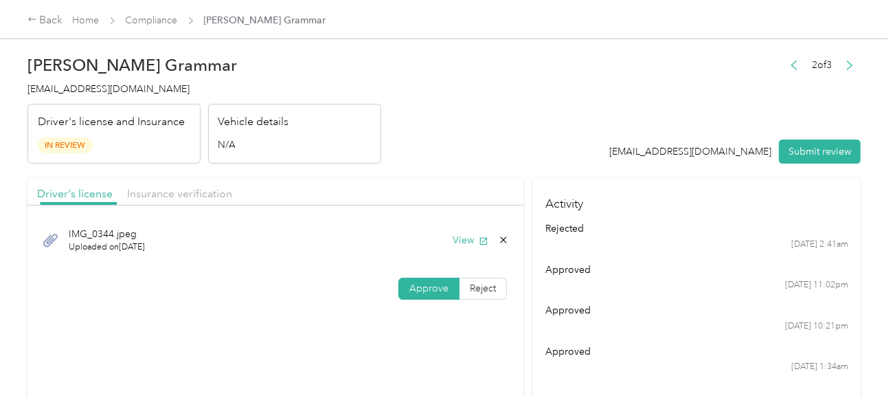
click at [478, 119] on header "[PERSON_NAME] Grammar [EMAIL_ADDRESS][DOMAIN_NAME] Driver's license and Insuran…" at bounding box center [443, 105] width 833 height 115
click at [823, 145] on button "Submit review" at bounding box center [820, 151] width 82 height 24
drag, startPoint x: 524, startPoint y: 89, endPoint x: 500, endPoint y: 88, distance: 24.0
click at [520, 88] on header "[PERSON_NAME] Grammar [EMAIL_ADDRESS][DOMAIN_NAME] Driver's license and Insuran…" at bounding box center [443, 105] width 833 height 115
click at [81, 75] on div "[PERSON_NAME] Grammar [EMAIL_ADDRESS][DOMAIN_NAME] Driver's license and Insuran…" at bounding box center [204, 105] width 354 height 115
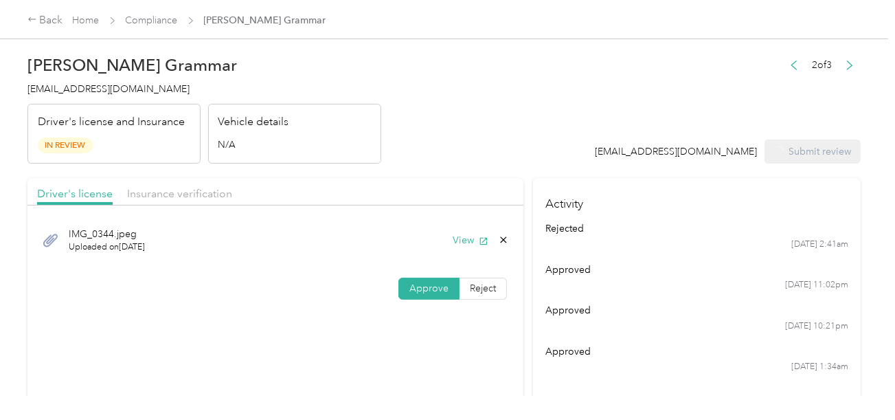
click at [87, 87] on span "[EMAIL_ADDRESS][DOMAIN_NAME]" at bounding box center [108, 89] width 162 height 12
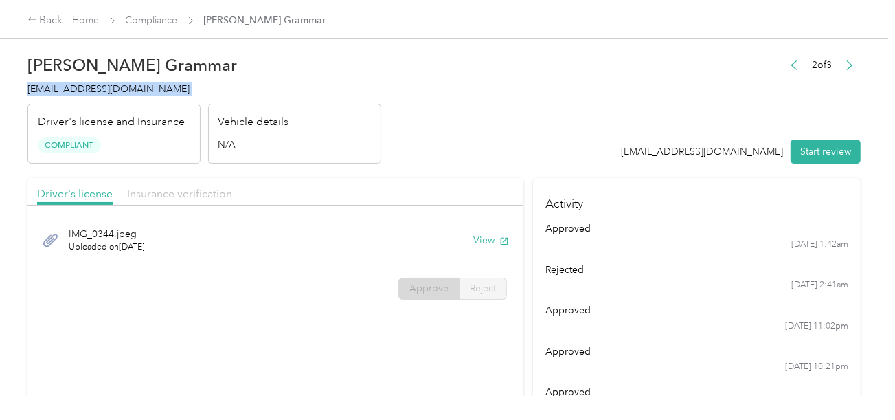
click at [190, 192] on span "Insurance verification" at bounding box center [179, 193] width 105 height 13
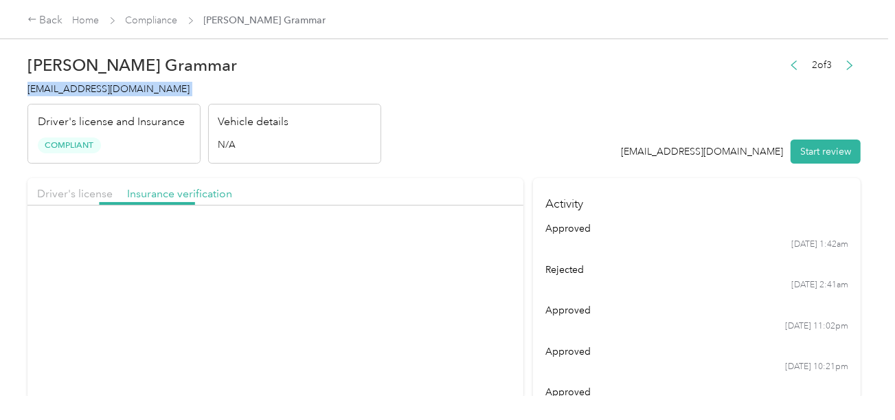
drag, startPoint x: 497, startPoint y: 180, endPoint x: 507, endPoint y: 197, distance: 20.0
click at [498, 180] on div "Driver's license Insurance verification" at bounding box center [275, 191] width 496 height 27
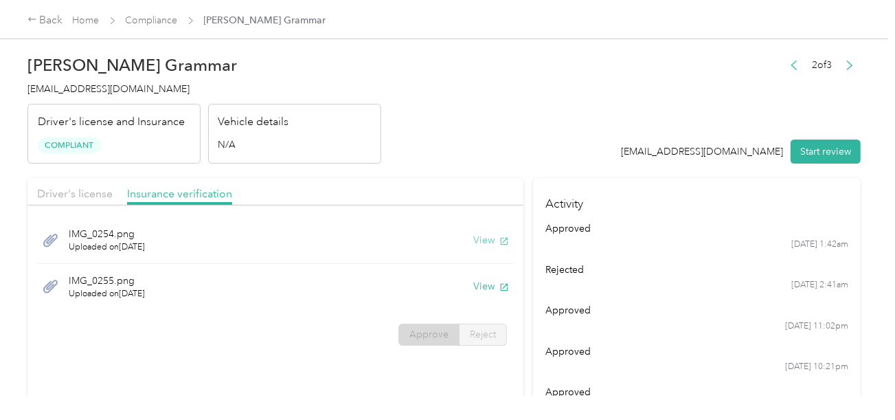
click at [474, 241] on button "View" at bounding box center [491, 240] width 36 height 14
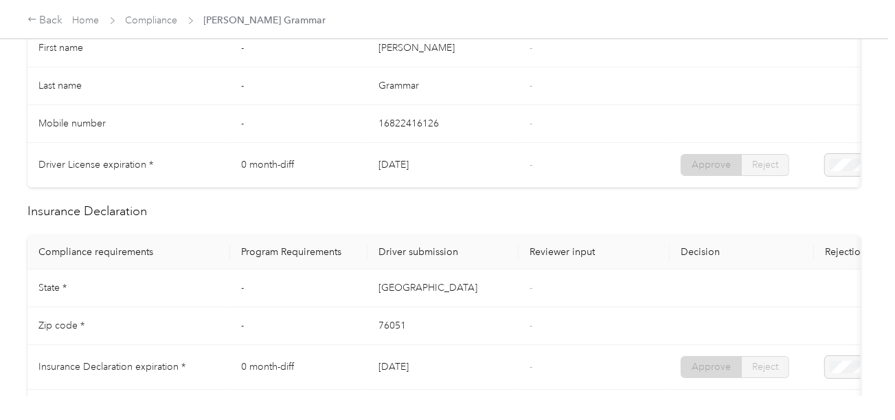
scroll to position [549, 0]
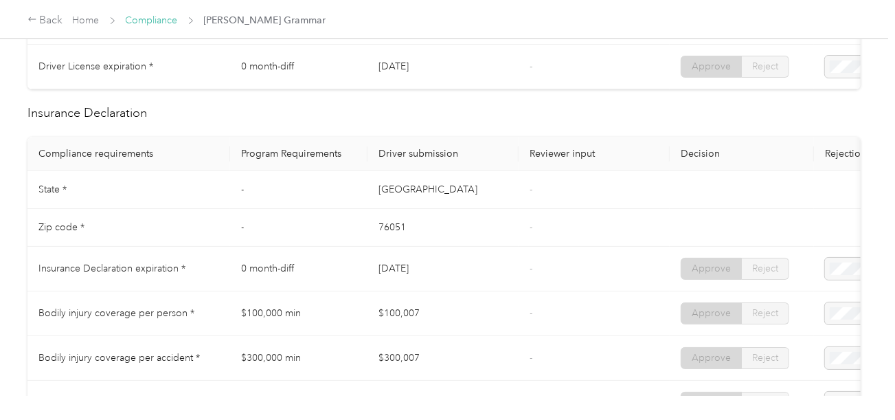
click at [165, 19] on link "Compliance" at bounding box center [152, 20] width 52 height 12
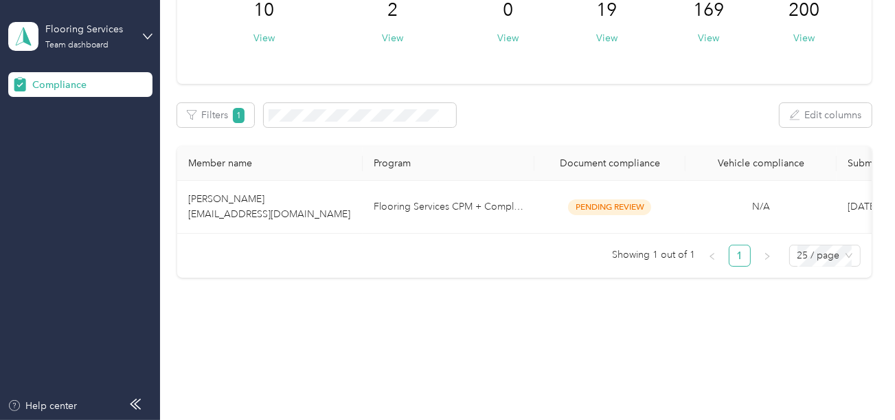
scroll to position [134, 0]
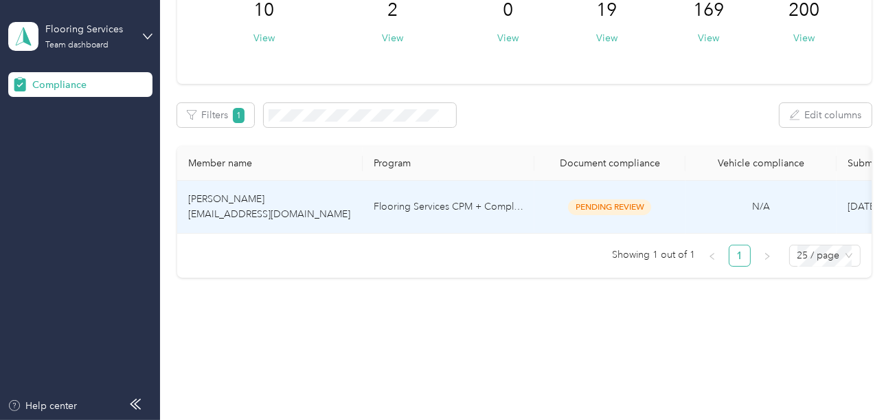
click at [422, 194] on td "Flooring Services CPM + Compliance" at bounding box center [449, 207] width 172 height 53
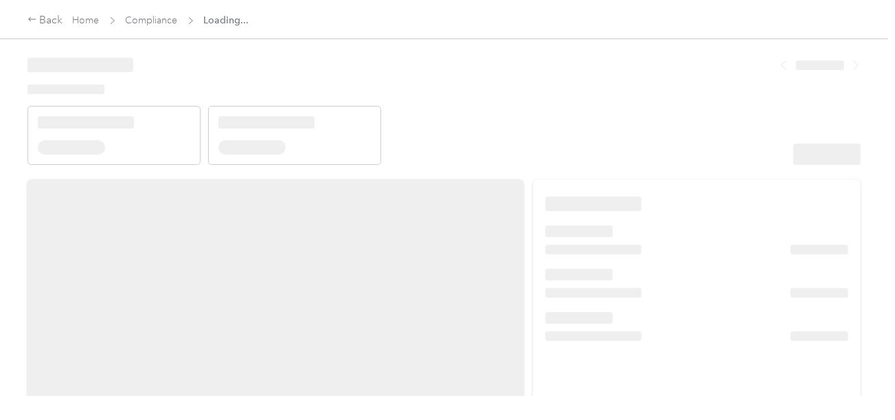
click at [539, 133] on header at bounding box center [443, 106] width 833 height 117
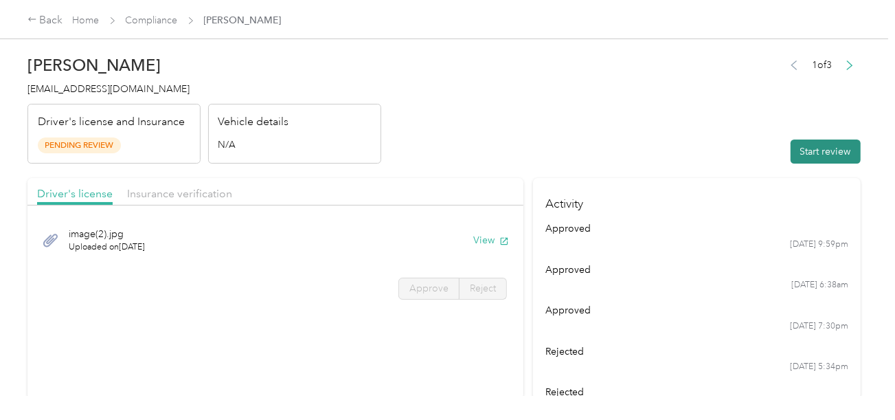
drag, startPoint x: 696, startPoint y: 149, endPoint x: 845, endPoint y: 152, distance: 148.3
click at [703, 151] on header "[PERSON_NAME] [EMAIL_ADDRESS][DOMAIN_NAME] Driver's license and Insurance Pendi…" at bounding box center [443, 105] width 833 height 115
click at [845, 152] on button "Start review" at bounding box center [825, 151] width 70 height 24
click at [574, 128] on header "[PERSON_NAME] [EMAIL_ADDRESS][DOMAIN_NAME] Driver's license and Insurance Pendi…" at bounding box center [443, 105] width 833 height 115
click at [485, 235] on button "View" at bounding box center [491, 240] width 36 height 14
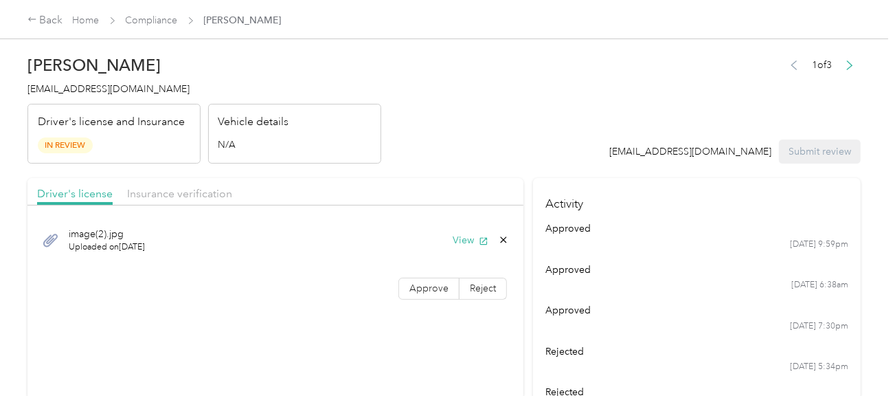
drag, startPoint x: 420, startPoint y: 286, endPoint x: 602, endPoint y: 274, distance: 183.1
click at [420, 286] on span "Approve" at bounding box center [428, 288] width 39 height 12
click at [422, 287] on span "Approve" at bounding box center [428, 288] width 39 height 12
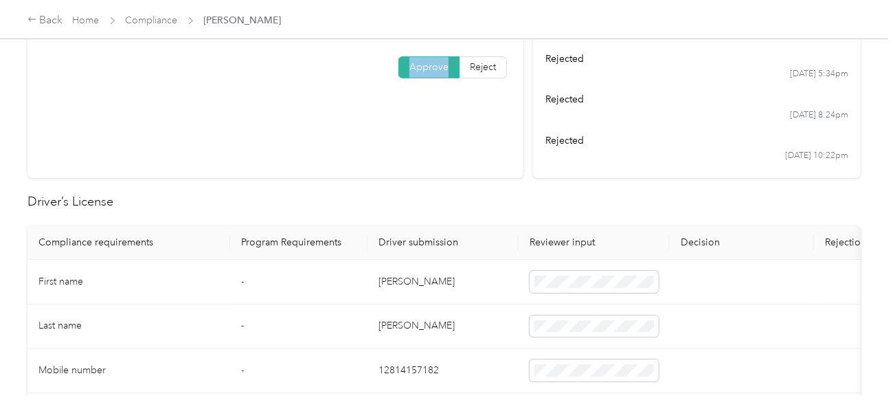
scroll to position [227, 0]
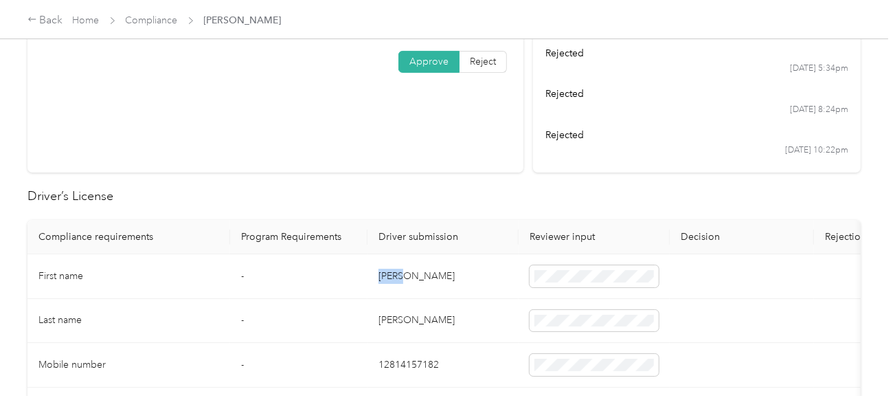
drag, startPoint x: 375, startPoint y: 275, endPoint x: 415, endPoint y: 275, distance: 40.5
click at [415, 275] on td "[PERSON_NAME]" at bounding box center [442, 276] width 151 height 45
click at [386, 320] on td "[PERSON_NAME]" at bounding box center [442, 321] width 151 height 45
drag, startPoint x: 478, startPoint y: 326, endPoint x: 897, endPoint y: 326, distance: 419.5
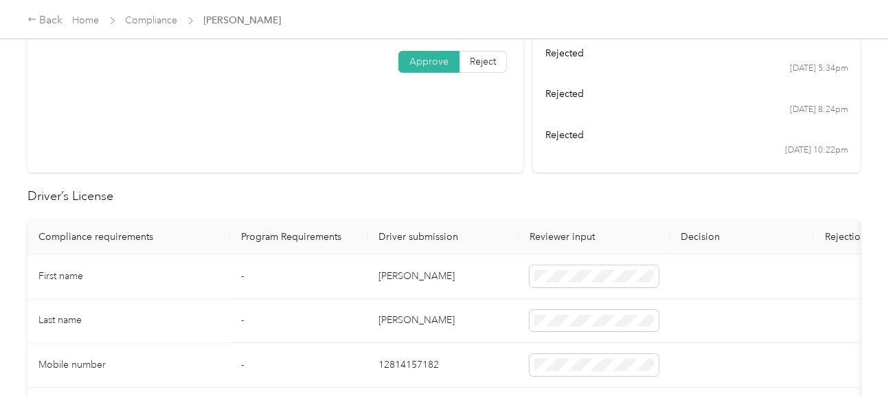
click at [500, 326] on td "[PERSON_NAME]" at bounding box center [442, 321] width 151 height 45
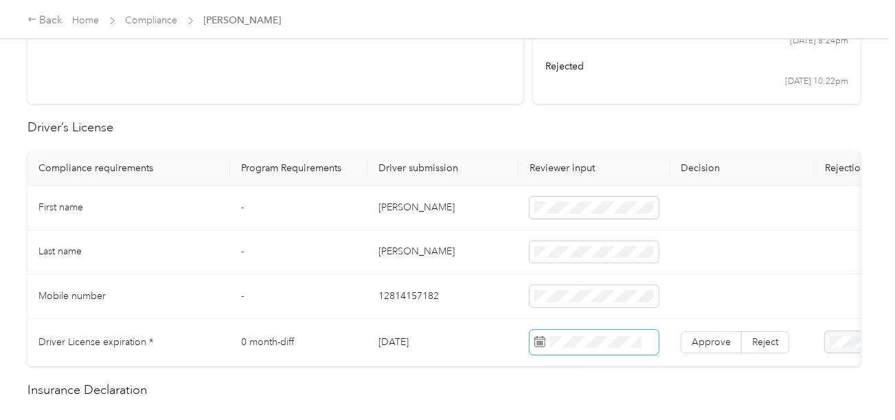
click at [598, 332] on span at bounding box center [593, 342] width 129 height 25
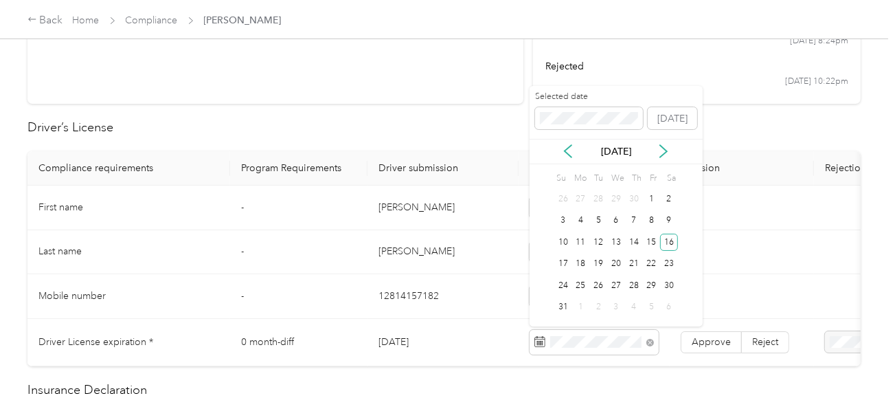
drag, startPoint x: 663, startPoint y: 243, endPoint x: 690, endPoint y: 300, distance: 63.3
click at [665, 244] on div "16" at bounding box center [669, 241] width 18 height 17
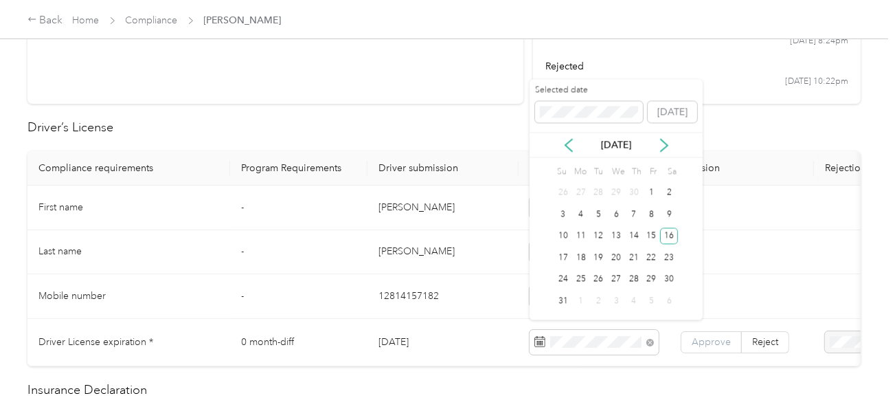
click at [711, 336] on span "Approve" at bounding box center [710, 342] width 39 height 12
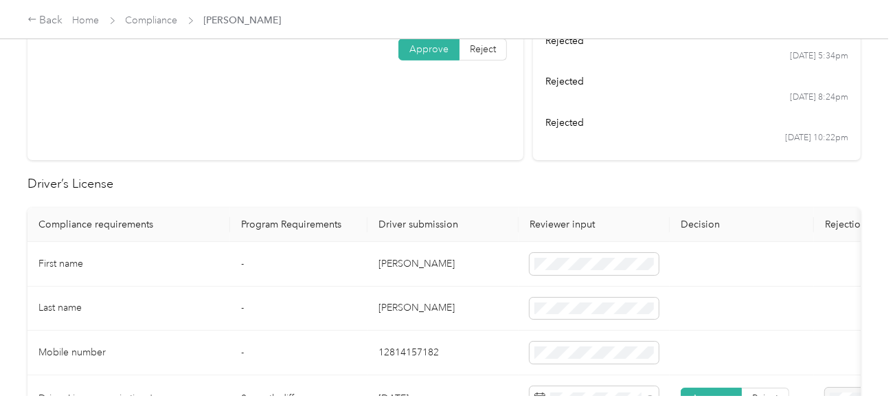
scroll to position [0, 0]
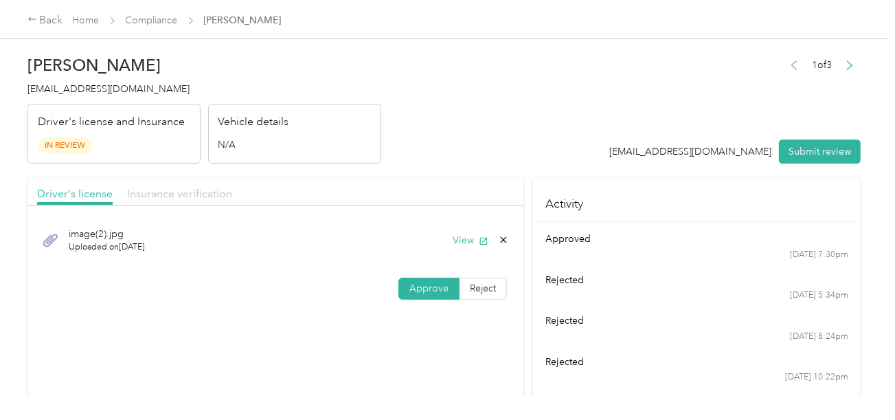
click at [211, 190] on span "Insurance verification" at bounding box center [179, 193] width 105 height 13
click at [455, 157] on header "[PERSON_NAME] [EMAIL_ADDRESS][DOMAIN_NAME] Driver's license and Insurance In Re…" at bounding box center [443, 105] width 833 height 115
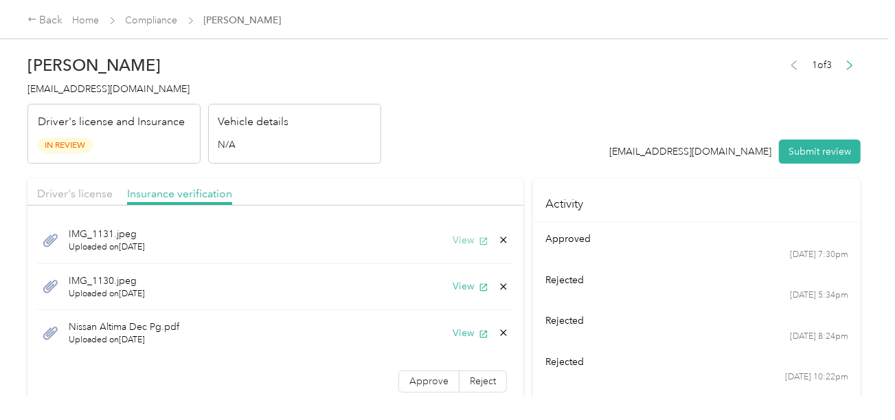
click at [460, 236] on button "View" at bounding box center [470, 240] width 36 height 14
click at [459, 277] on div "IMG_1130.jpeg Uploaded on [DATE] View" at bounding box center [275, 287] width 477 height 47
click at [452, 284] on button "View" at bounding box center [470, 286] width 36 height 14
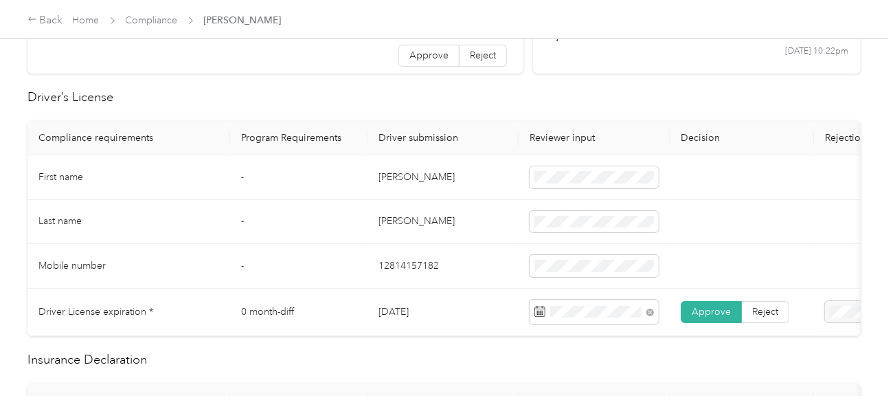
scroll to position [549, 0]
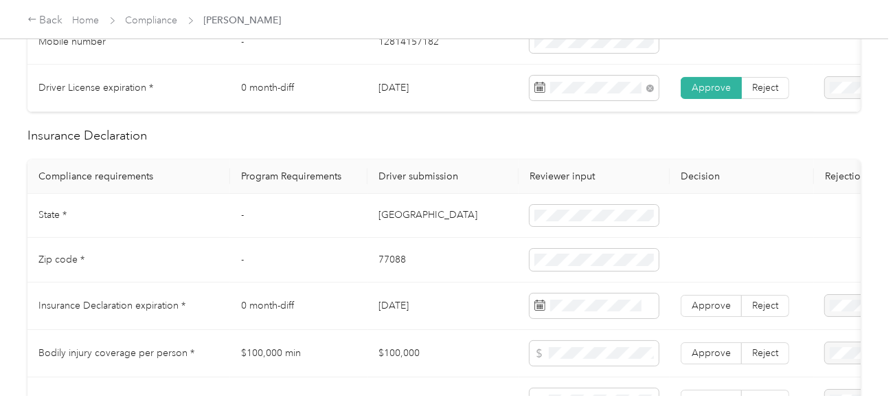
click at [378, 229] on td "[GEOGRAPHIC_DATA]" at bounding box center [442, 216] width 151 height 45
click at [389, 263] on td "77088" at bounding box center [442, 260] width 151 height 45
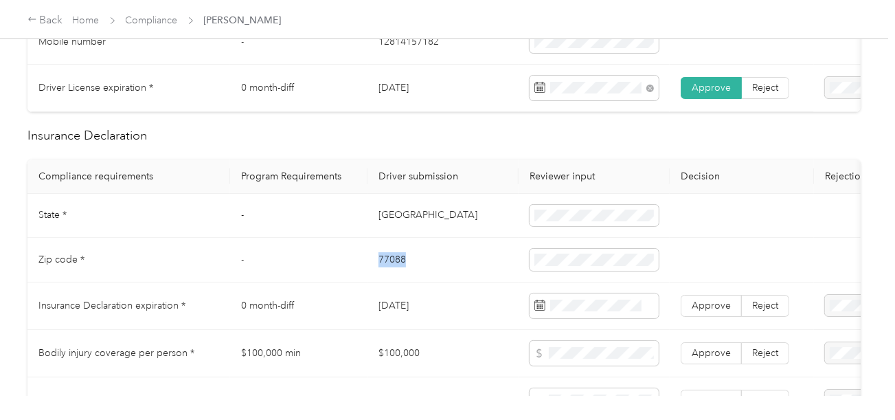
click at [389, 263] on td "77088" at bounding box center [442, 260] width 151 height 45
click at [481, 282] on td "77088" at bounding box center [442, 260] width 151 height 45
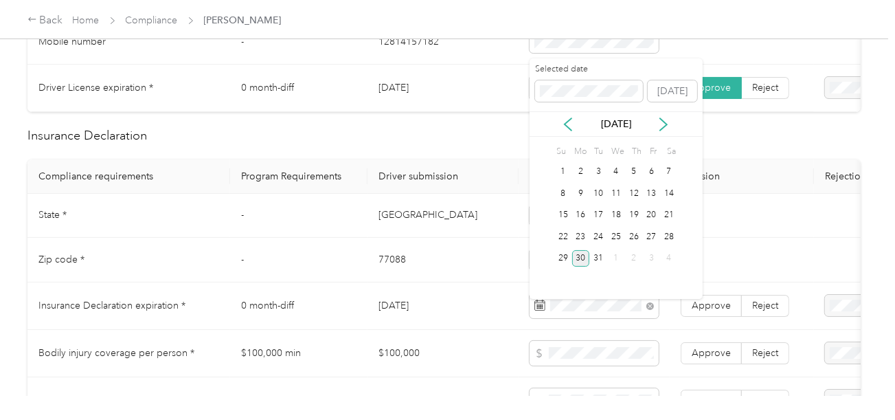
click at [580, 255] on div "30" at bounding box center [581, 258] width 18 height 17
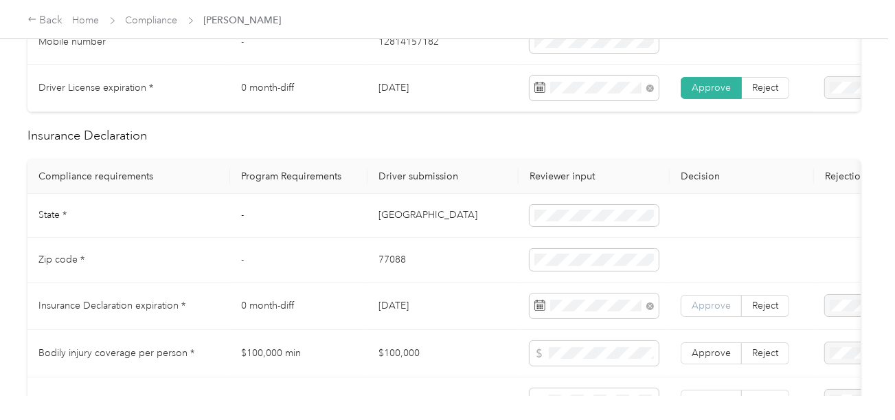
click at [699, 305] on label "Approve" at bounding box center [710, 306] width 61 height 22
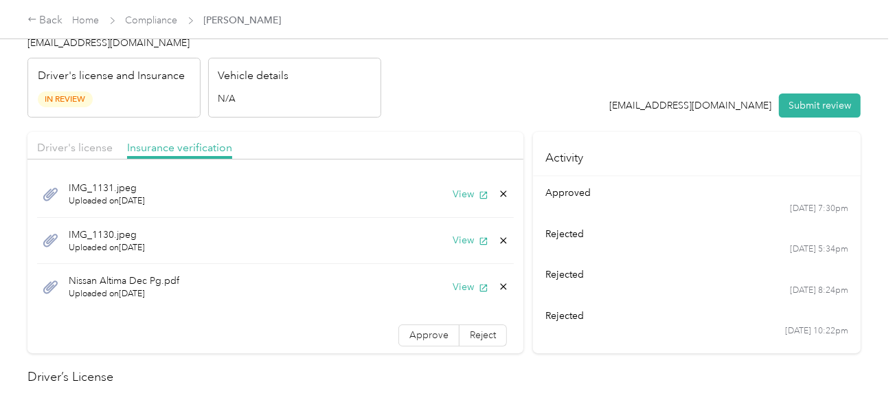
scroll to position [0, 0]
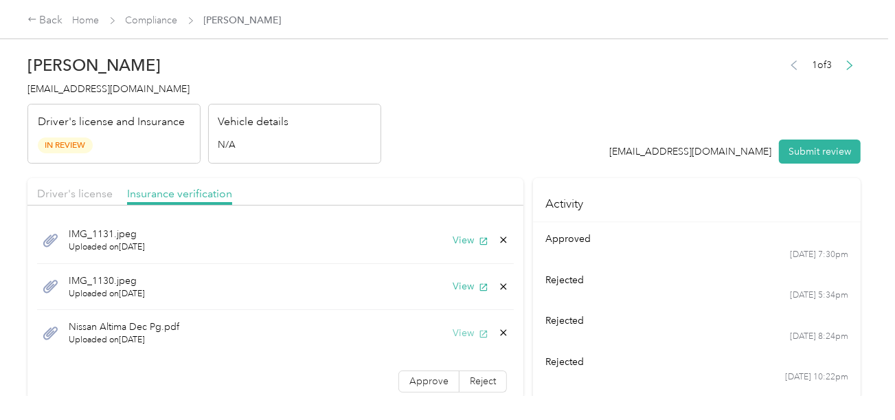
click at [452, 325] on button "View" at bounding box center [470, 332] width 36 height 14
drag, startPoint x: 448, startPoint y: 128, endPoint x: 437, endPoint y: 198, distance: 70.9
click at [448, 128] on header "[PERSON_NAME] [EMAIL_ADDRESS][DOMAIN_NAME] Driver's license and Insurance In Re…" at bounding box center [443, 105] width 833 height 115
click at [452, 240] on button "View" at bounding box center [470, 240] width 36 height 14
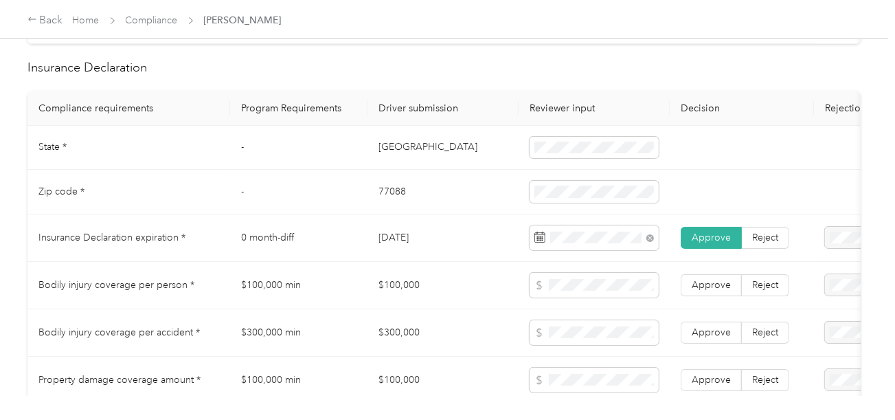
scroll to position [755, 0]
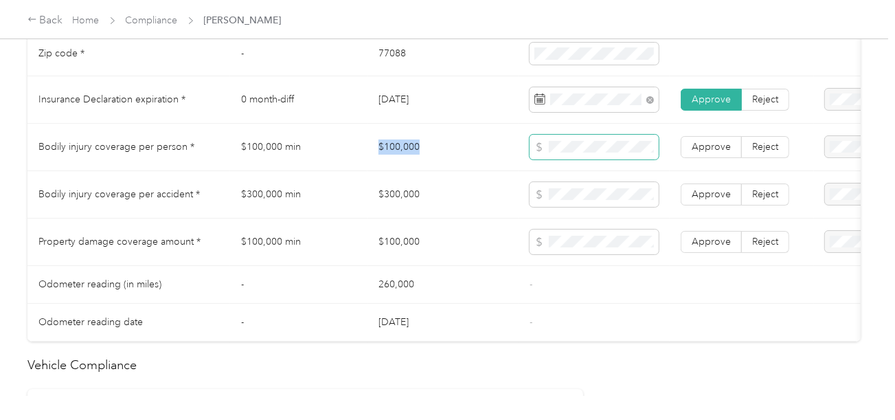
drag, startPoint x: 373, startPoint y: 139, endPoint x: 542, endPoint y: 150, distance: 169.3
click at [449, 153] on td "$100,000" at bounding box center [442, 147] width 151 height 47
drag, startPoint x: 364, startPoint y: 206, endPoint x: 524, endPoint y: 206, distance: 160.0
click at [456, 206] on tr "Bodily injury coverage per accident * $300,000 min $300,000 Approve Reject" at bounding box center [511, 194] width 968 height 47
click at [709, 200] on span "Approve" at bounding box center [710, 194] width 39 height 12
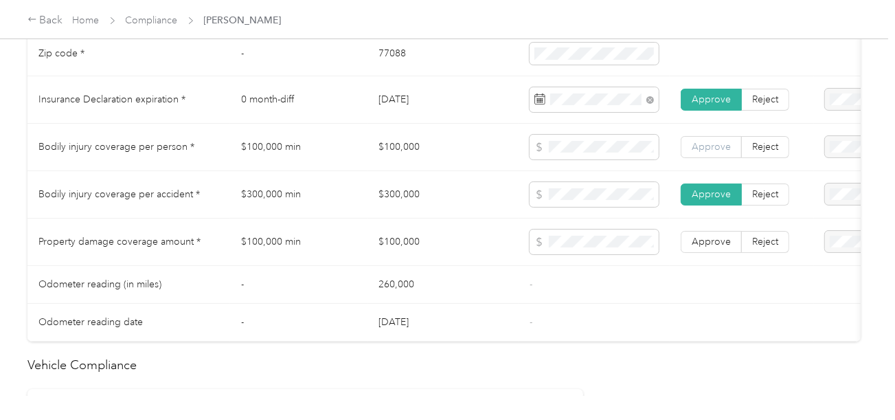
click at [715, 158] on label "Approve" at bounding box center [710, 147] width 61 height 22
drag, startPoint x: 731, startPoint y: 264, endPoint x: 726, endPoint y: 242, distance: 21.7
click at [730, 263] on td "Approve Reject" at bounding box center [741, 241] width 144 height 47
click at [726, 242] on span "Approve" at bounding box center [710, 242] width 39 height 12
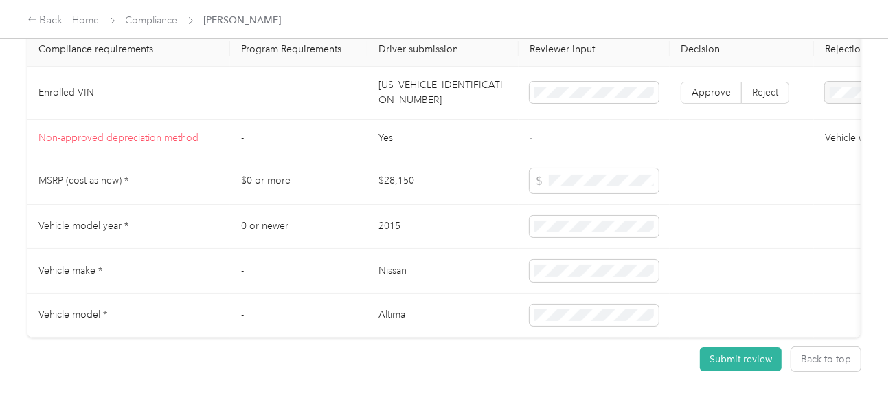
click at [418, 109] on td "[US_VEHICLE_IDENTIFICATION_NUMBER]" at bounding box center [442, 93] width 151 height 53
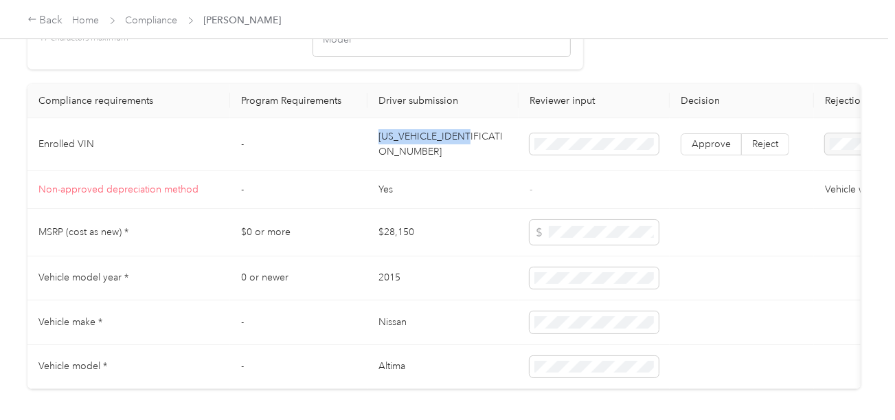
scroll to position [1136, 0]
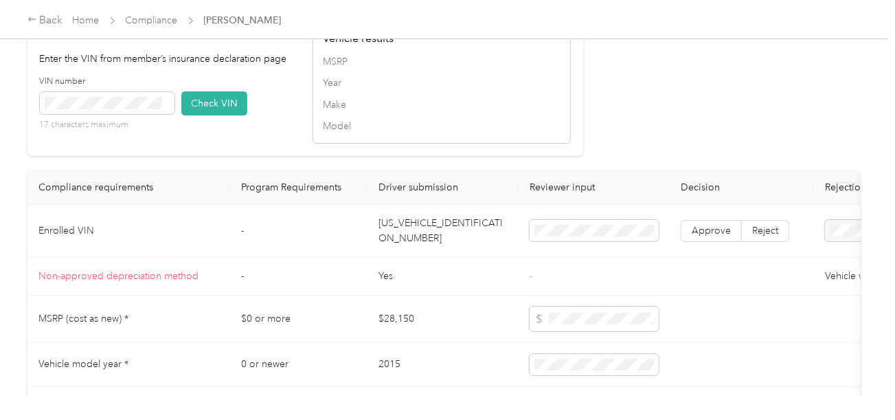
click at [122, 130] on div "17 characters maximum" at bounding box center [107, 111] width 135 height 38
click at [228, 115] on button "Check VIN" at bounding box center [214, 103] width 66 height 24
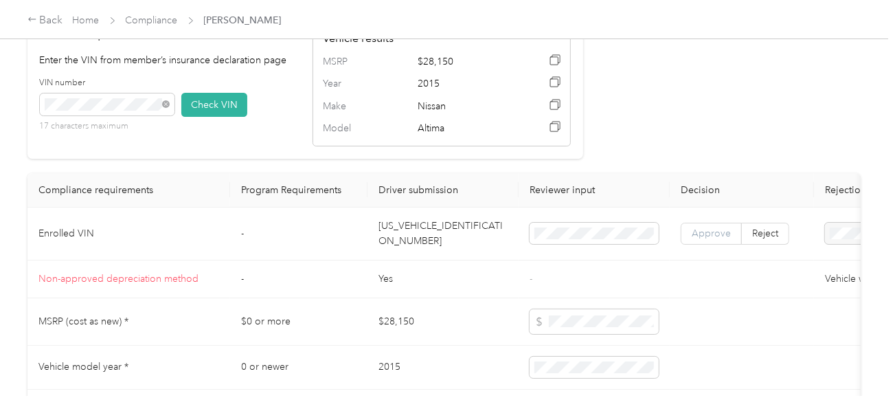
click at [710, 239] on span "Approve" at bounding box center [710, 233] width 39 height 12
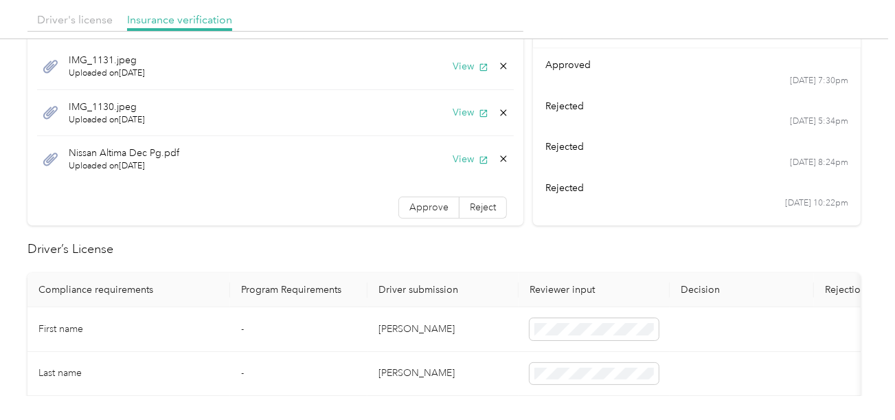
scroll to position [0, 0]
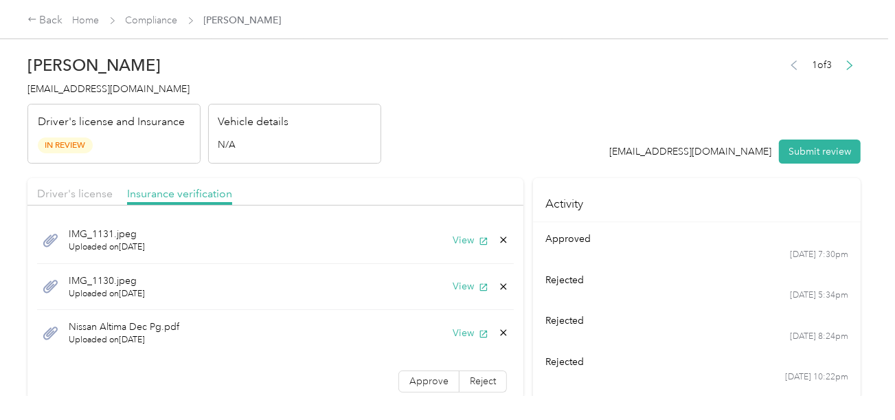
click at [815, 137] on div "1 of 3 [EMAIL_ADDRESS][DOMAIN_NAME] Submit review" at bounding box center [735, 110] width 251 height 108
drag, startPoint x: 432, startPoint y: 381, endPoint x: 460, endPoint y: 336, distance: 53.3
click at [435, 380] on label "Approve" at bounding box center [428, 381] width 61 height 22
drag, startPoint x: 540, startPoint y: 154, endPoint x: 796, endPoint y: 158, distance: 256.1
click at [542, 154] on header "[PERSON_NAME] [EMAIL_ADDRESS][DOMAIN_NAME] Driver's license and Insurance In Re…" at bounding box center [443, 105] width 833 height 115
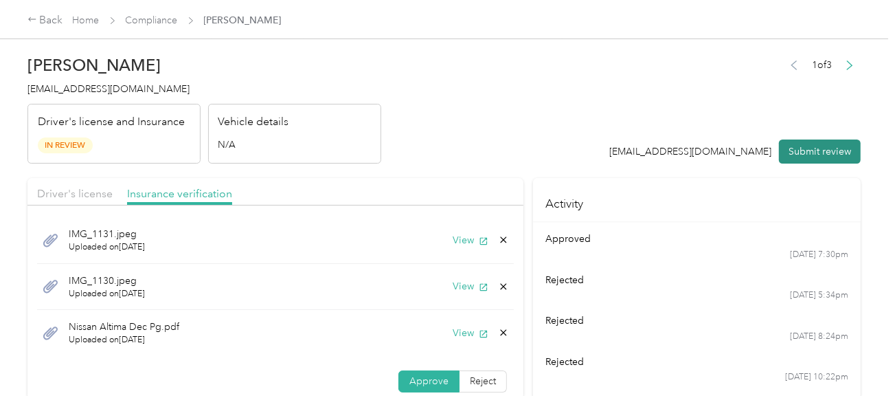
click at [796, 158] on button "Submit review" at bounding box center [820, 151] width 82 height 24
click at [516, 137] on header "[PERSON_NAME] [EMAIL_ADDRESS][DOMAIN_NAME] Driver's license and Insurance In Re…" at bounding box center [443, 105] width 833 height 115
click at [130, 75] on div "[PERSON_NAME] [EMAIL_ADDRESS][DOMAIN_NAME] Driver's license and Insurance In Re…" at bounding box center [204, 105] width 354 height 115
click at [130, 82] on h4 "[EMAIL_ADDRESS][DOMAIN_NAME]" at bounding box center [204, 89] width 354 height 14
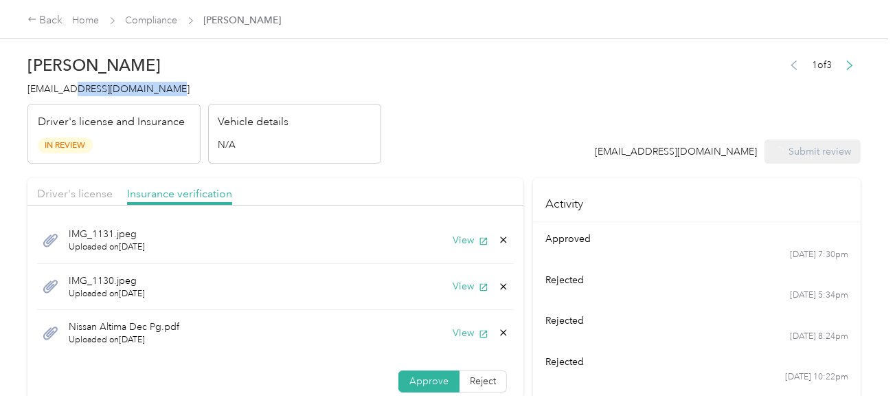
click at [130, 82] on h4 "[EMAIL_ADDRESS][DOMAIN_NAME]" at bounding box center [204, 89] width 354 height 14
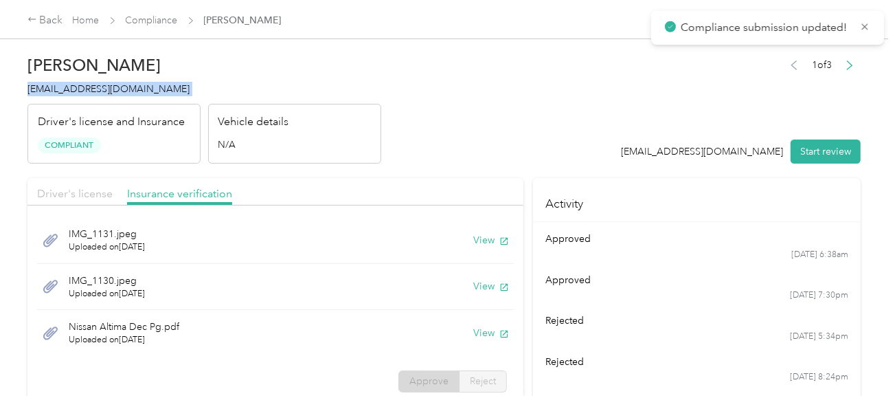
click at [97, 192] on span "Driver's license" at bounding box center [75, 193] width 76 height 13
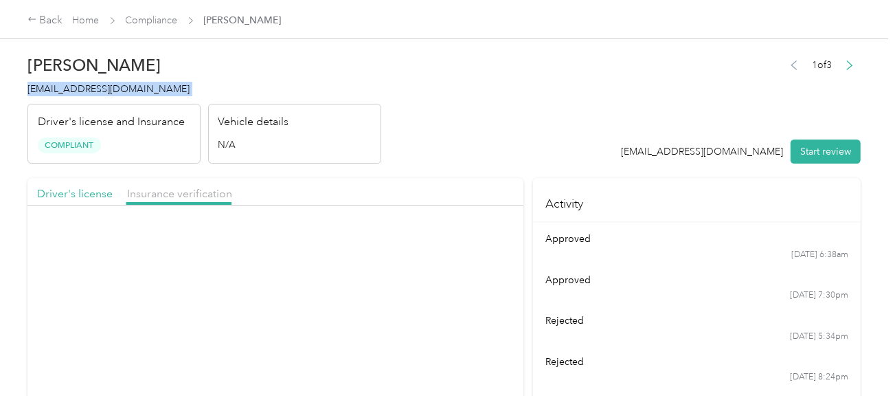
drag, startPoint x: 294, startPoint y: 154, endPoint x: 322, endPoint y: 185, distance: 42.3
click at [299, 157] on div "Vehicle details N/A" at bounding box center [294, 134] width 173 height 60
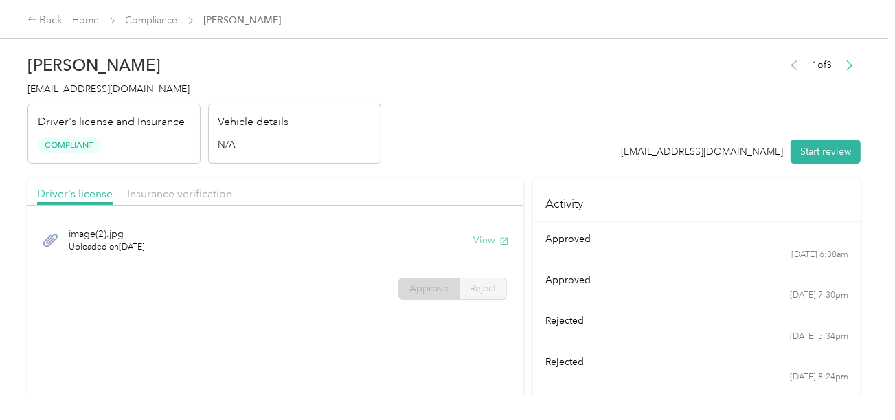
click at [474, 239] on button "View" at bounding box center [491, 240] width 36 height 14
drag, startPoint x: 390, startPoint y: 182, endPoint x: 215, endPoint y: 57, distance: 215.1
click at [389, 181] on div "Driver's license Insurance verification" at bounding box center [275, 191] width 496 height 27
click at [159, 26] on span "Compliance" at bounding box center [152, 20] width 52 height 14
click at [172, 17] on link "Compliance" at bounding box center [152, 20] width 52 height 12
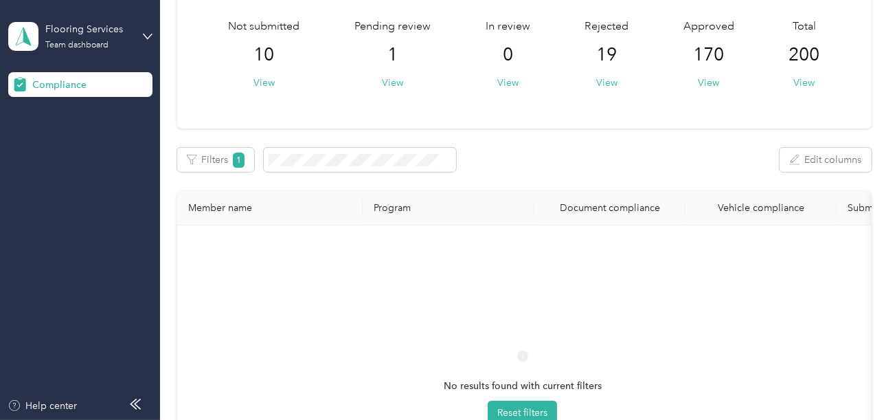
scroll to position [203, 0]
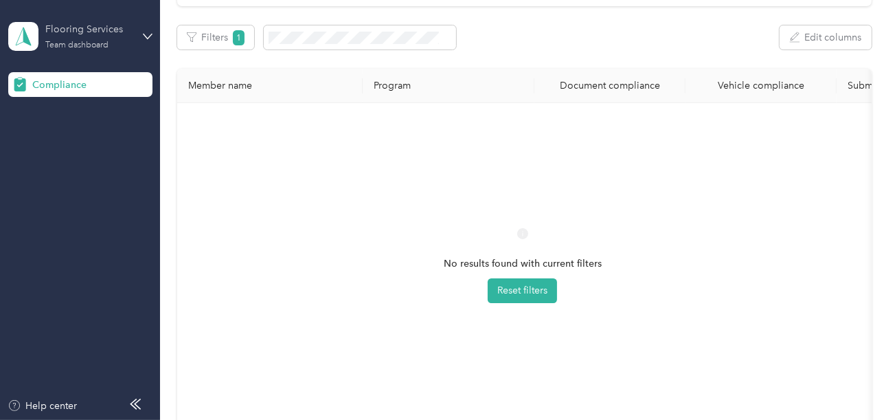
drag, startPoint x: 82, startPoint y: 39, endPoint x: 99, endPoint y: 47, distance: 18.1
click at [83, 39] on div "Flooring Services Team dashboard" at bounding box center [88, 35] width 86 height 27
click at [63, 145] on div "Log out" at bounding box center [46, 144] width 53 height 14
